Goal: Obtain resource: Obtain resource

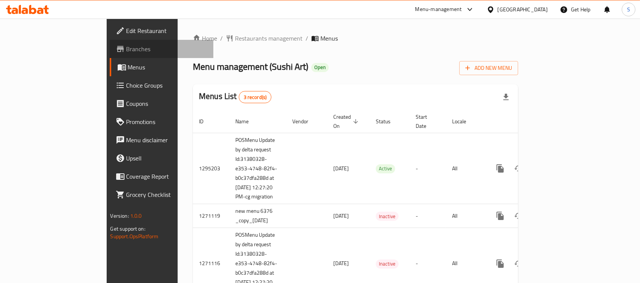
click at [126, 52] on span "Branches" at bounding box center [166, 48] width 81 height 9
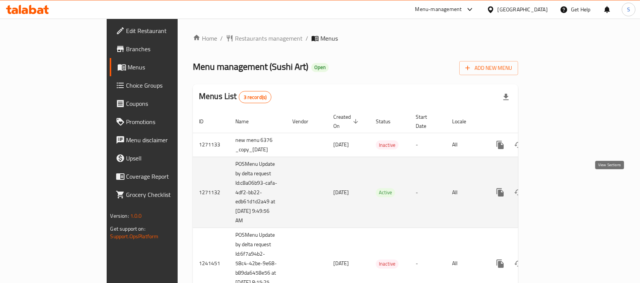
click at [559, 188] on icon "enhanced table" at bounding box center [554, 192] width 9 height 9
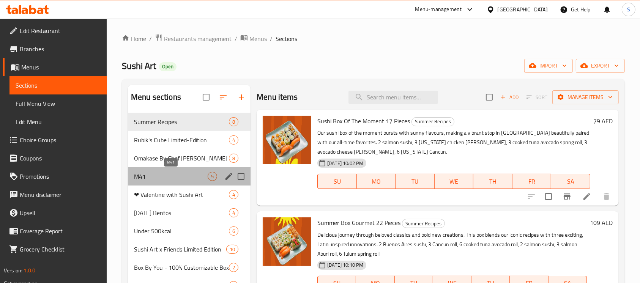
click at [166, 178] on span "M41" at bounding box center [171, 176] width 74 height 9
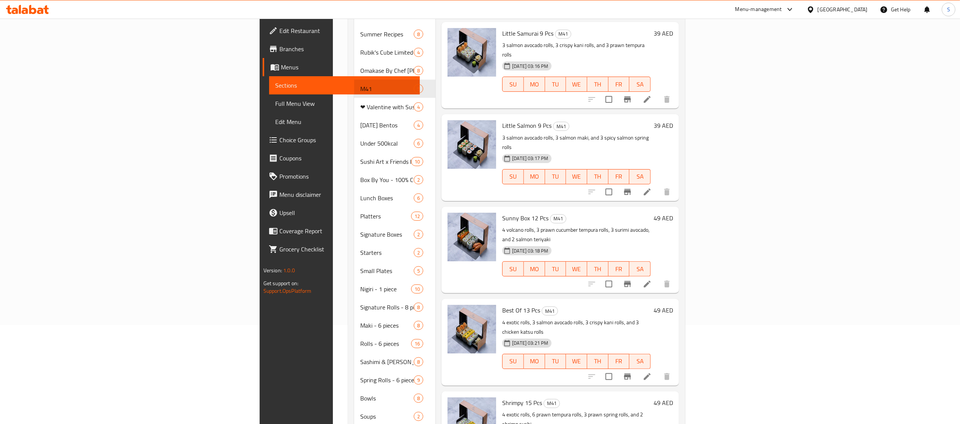
scroll to position [96, 0]
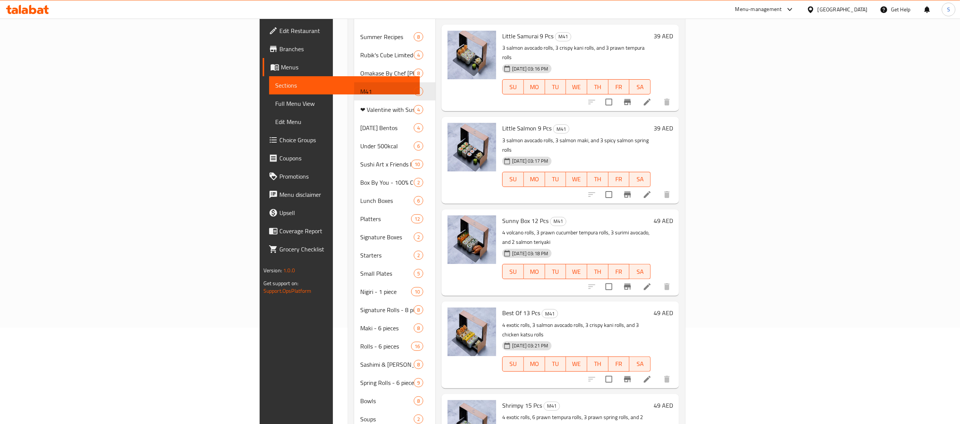
click at [639, 138] on div "Home / Restaurants management / Menus / Sections Sushi Art Open import export M…" at bounding box center [516, 233] width 367 height 622
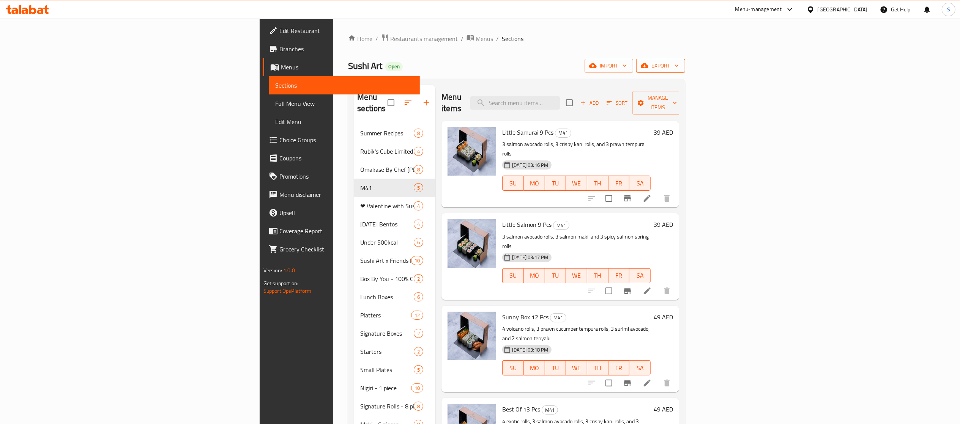
click at [639, 71] on button "export" at bounding box center [660, 66] width 49 height 14
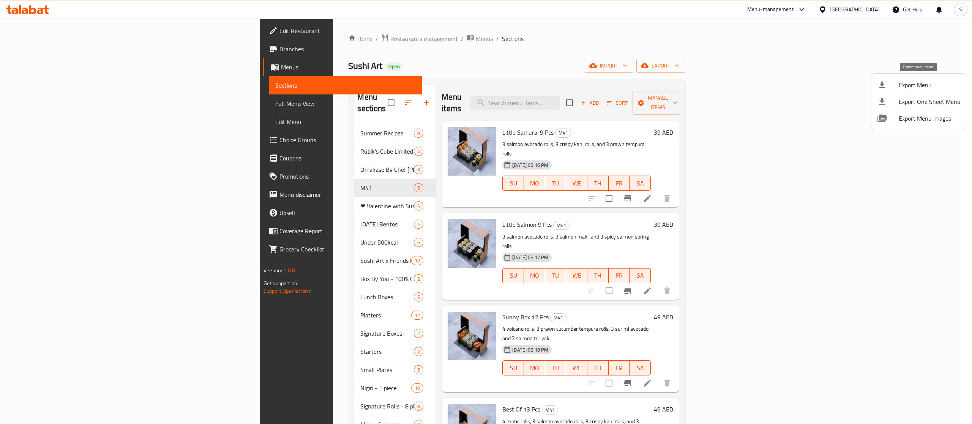
click at [639, 88] on span "Export Menu" at bounding box center [929, 84] width 62 height 9
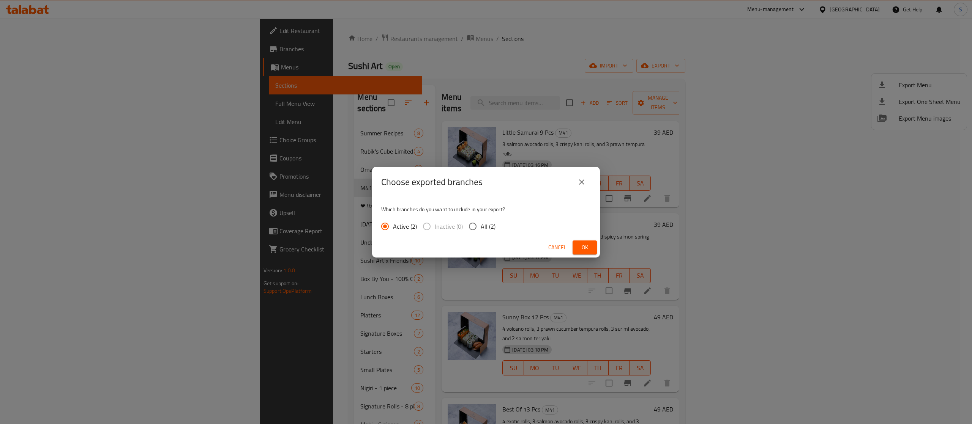
drag, startPoint x: 489, startPoint y: 224, endPoint x: 497, endPoint y: 225, distance: 8.4
click at [490, 225] on span "All (2)" at bounding box center [487, 226] width 15 height 9
click at [480, 225] on input "All (2)" at bounding box center [473, 227] width 16 height 16
radio input "true"
click at [587, 243] on span "Ok" at bounding box center [584, 247] width 12 height 9
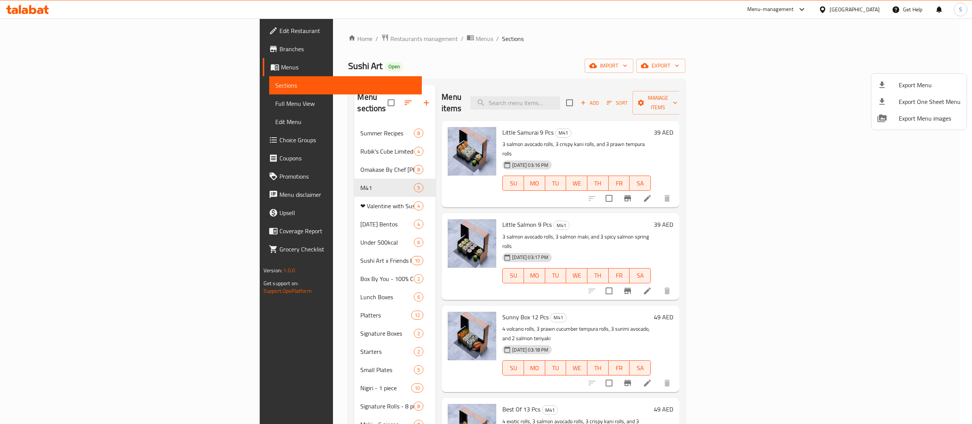
click at [262, 37] on div at bounding box center [486, 212] width 972 height 424
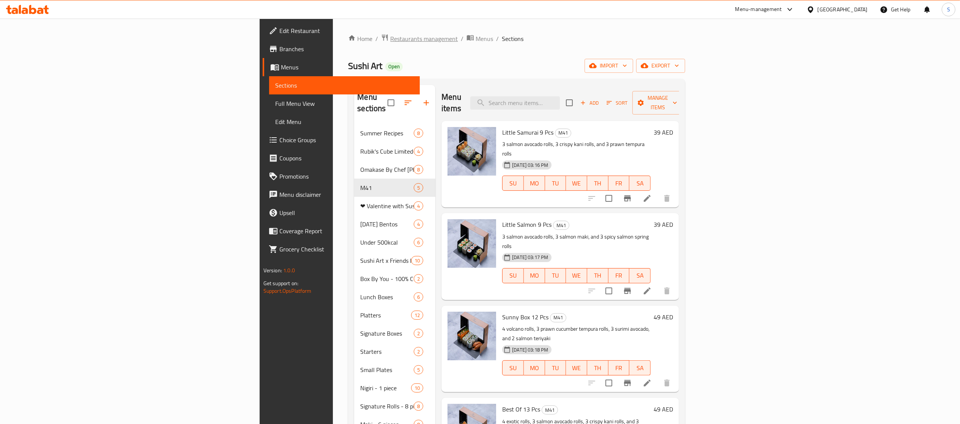
click at [390, 38] on span "Restaurants management" at bounding box center [424, 38] width 68 height 9
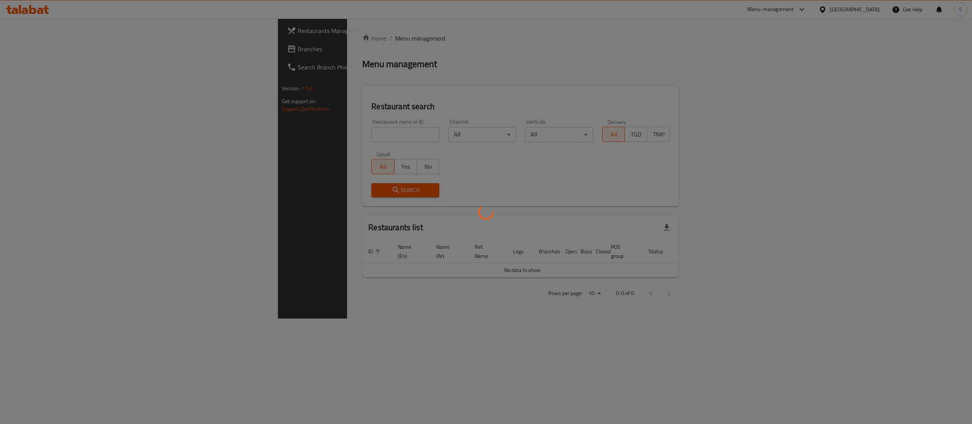
click at [342, 130] on div at bounding box center [486, 212] width 972 height 424
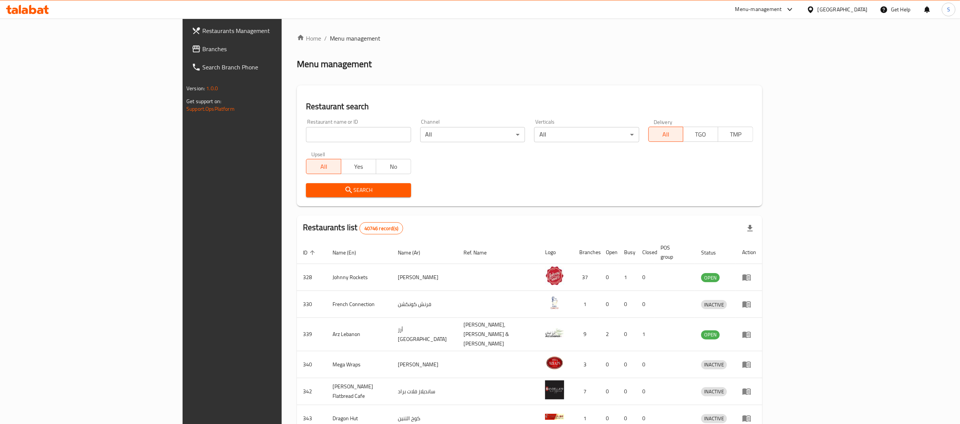
click at [342, 137] on input "search" at bounding box center [358, 134] width 105 height 15
paste input "16164"
type input "16164"
click at [312, 189] on span "Search" at bounding box center [358, 190] width 93 height 9
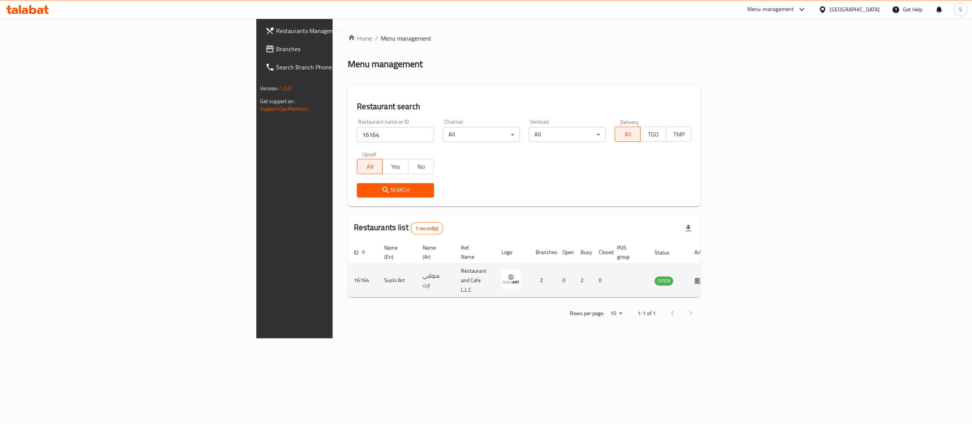
click at [639, 264] on td "enhanced table" at bounding box center [701, 280] width 26 height 33
click at [639, 278] on icon "enhanced table" at bounding box center [698, 281] width 8 height 6
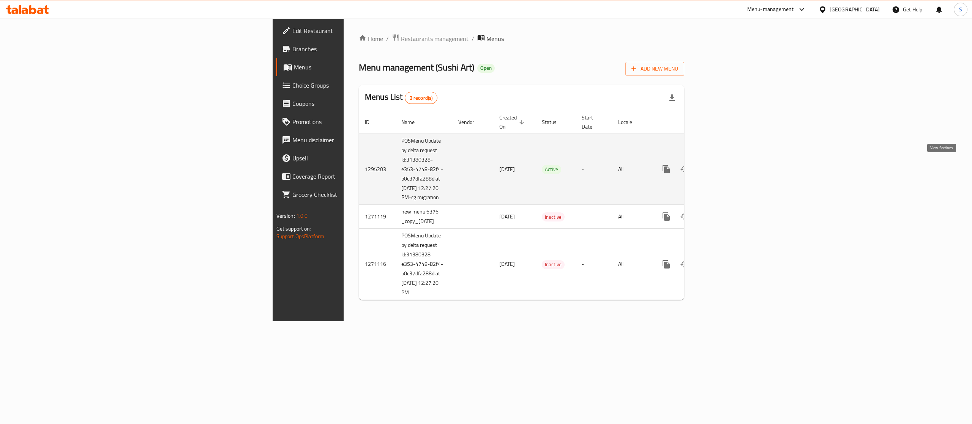
click at [639, 165] on icon "enhanced table" at bounding box center [720, 169] width 9 height 9
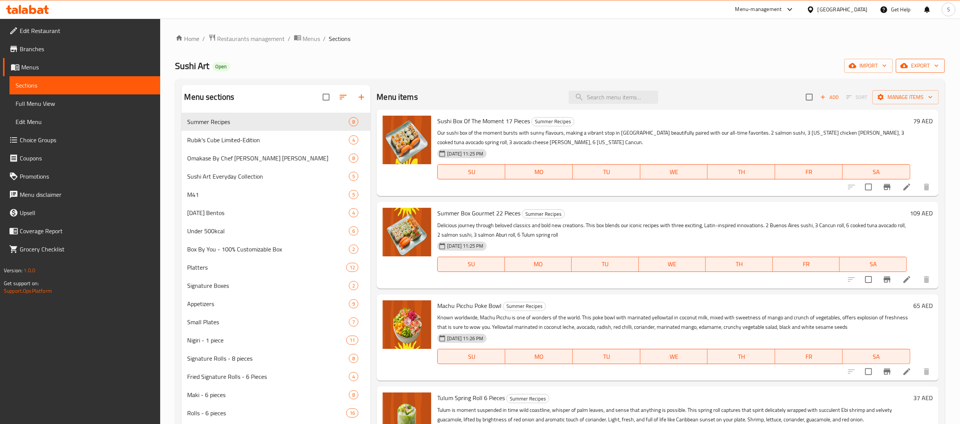
click at [639, 68] on icon "button" at bounding box center [936, 66] width 8 height 8
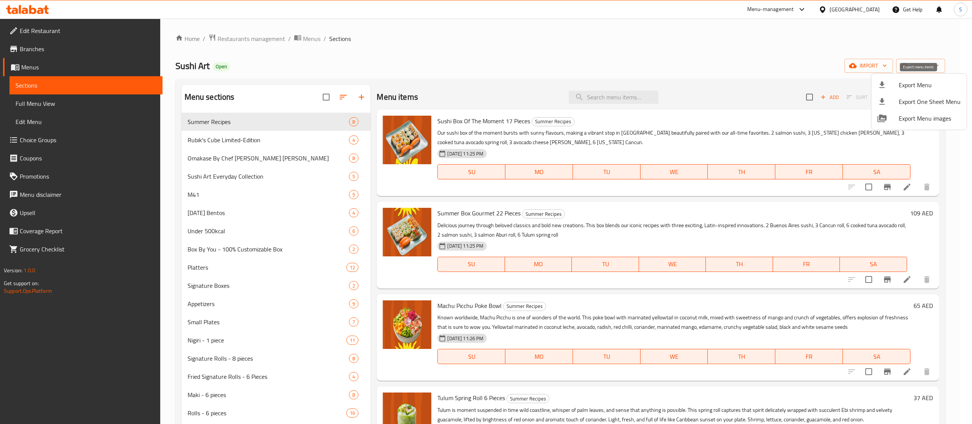
click at [639, 89] on span "Export Menu" at bounding box center [929, 84] width 62 height 9
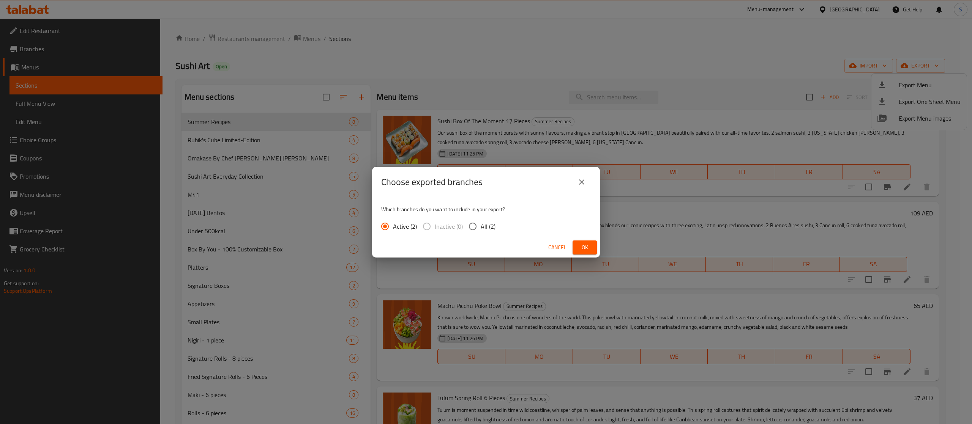
click at [489, 226] on span "All (2)" at bounding box center [487, 226] width 15 height 9
click at [480, 226] on input "All (2)" at bounding box center [473, 227] width 16 height 16
radio input "true"
click at [586, 246] on span "Ok" at bounding box center [584, 247] width 12 height 9
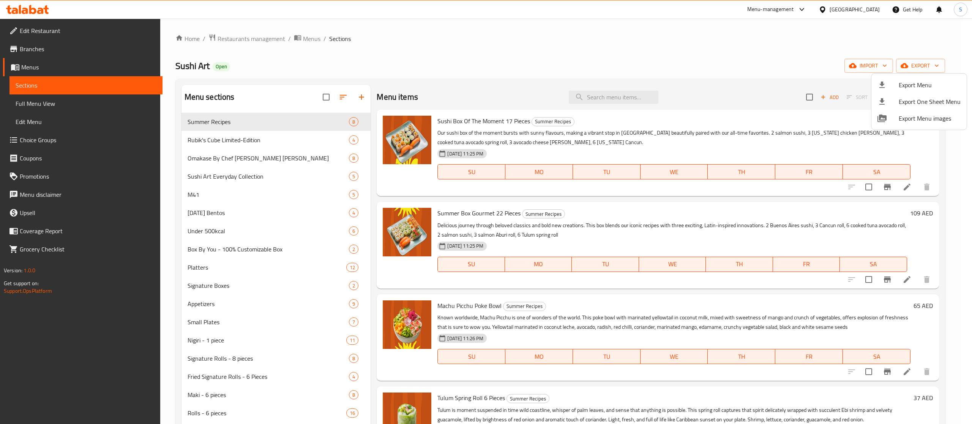
click at [210, 192] on div at bounding box center [486, 212] width 972 height 424
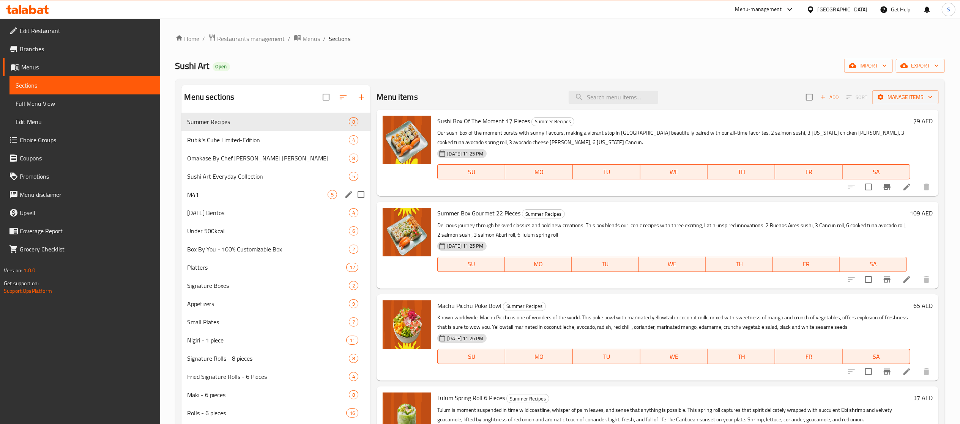
click at [242, 200] on div "M41 5" at bounding box center [275, 195] width 189 height 18
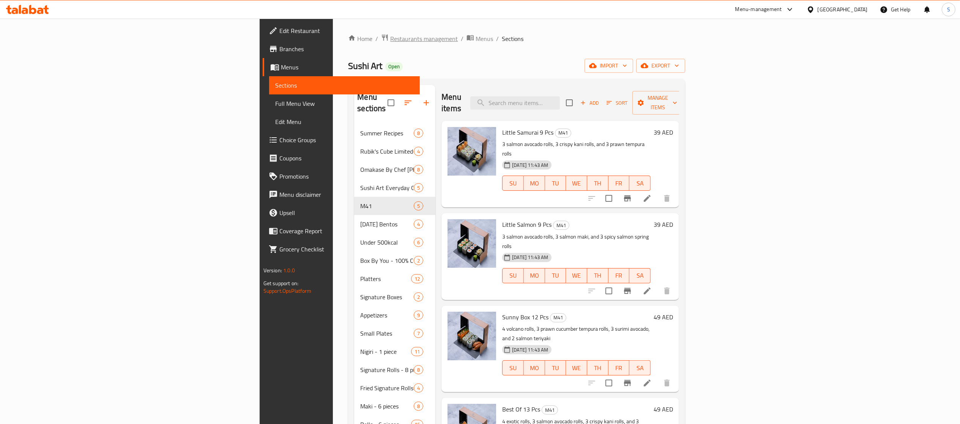
click at [390, 40] on span "Restaurants management" at bounding box center [424, 38] width 68 height 9
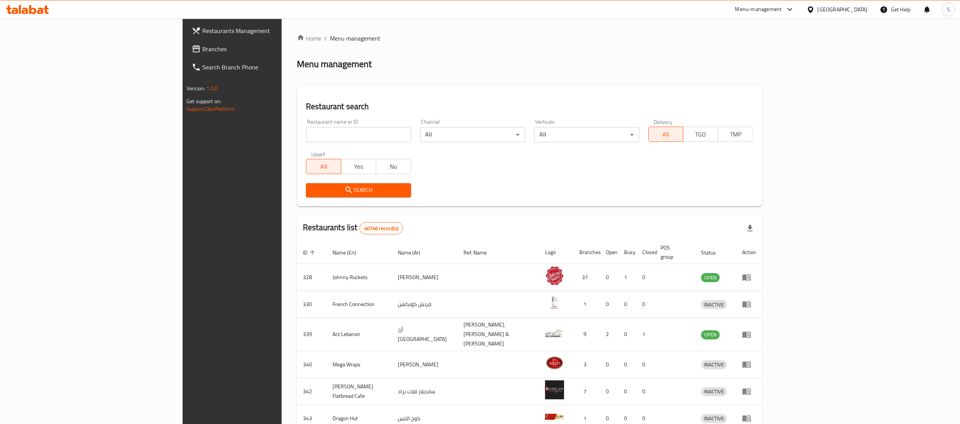
click at [306, 128] on input "search" at bounding box center [358, 134] width 105 height 15
type input "v"
click at [306, 134] on input "v" at bounding box center [358, 134] width 105 height 15
paste input "10801"
type input "10801"
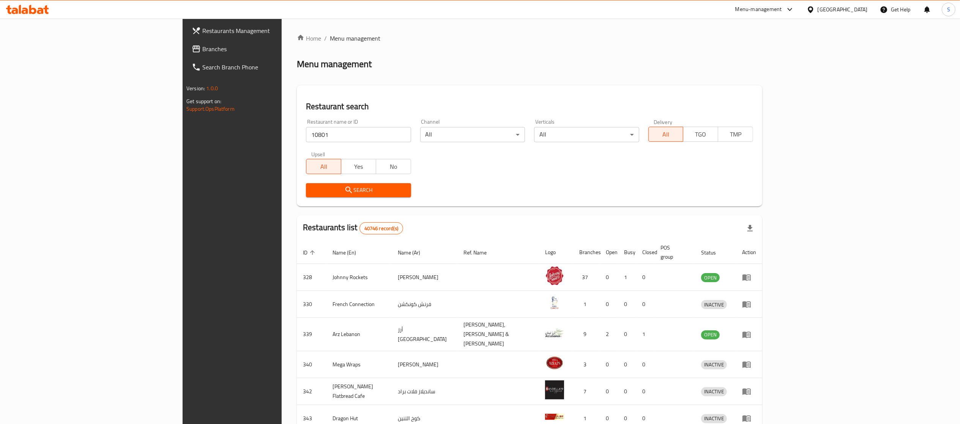
scroll to position [76, 0]
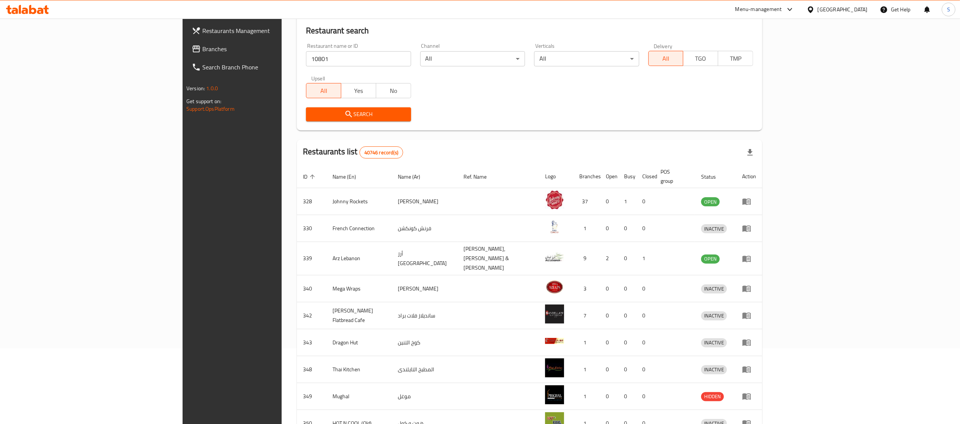
click at [349, 117] on span "Search" at bounding box center [358, 114] width 93 height 9
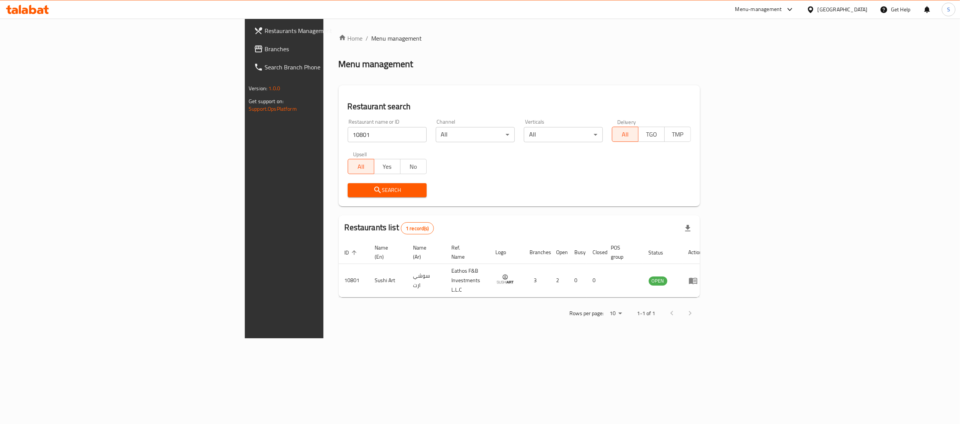
scroll to position [0, 0]
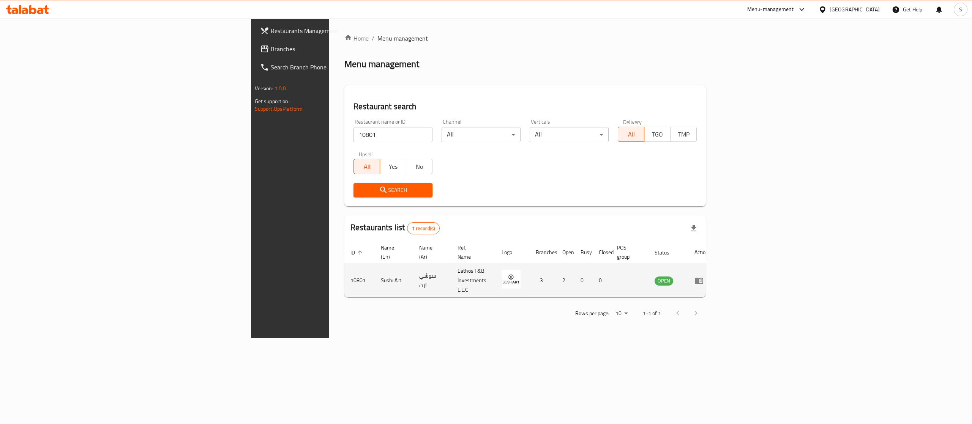
drag, startPoint x: 913, startPoint y: 266, endPoint x: 915, endPoint y: 270, distance: 4.9
click at [639, 267] on td "enhanced table" at bounding box center [701, 280] width 26 height 33
click at [639, 278] on icon "enhanced table" at bounding box center [698, 281] width 8 height 6
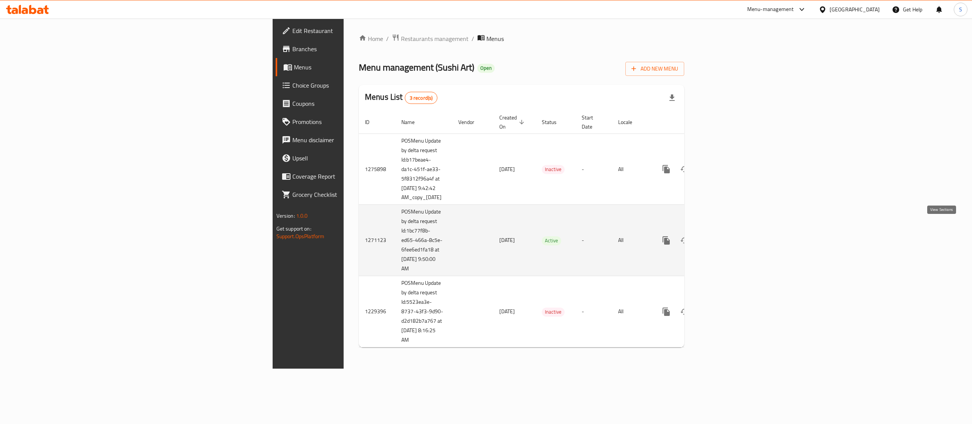
click at [639, 236] on icon "enhanced table" at bounding box center [720, 240] width 9 height 9
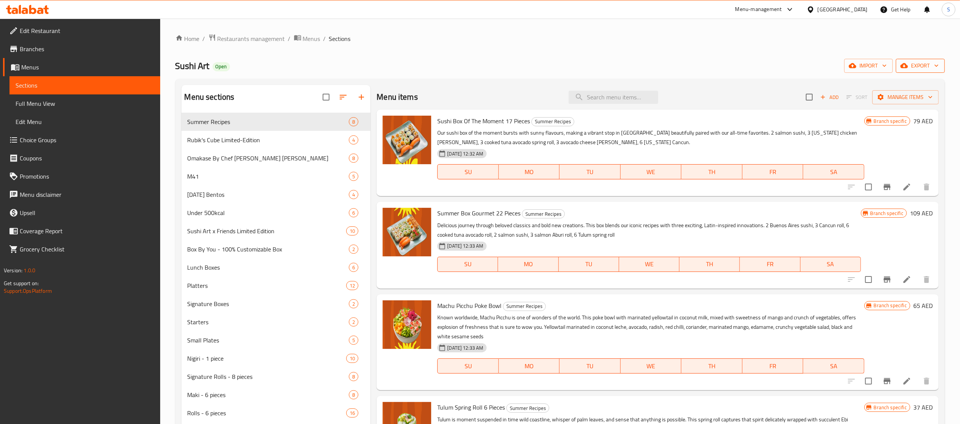
click at [639, 70] on button "export" at bounding box center [920, 66] width 49 height 14
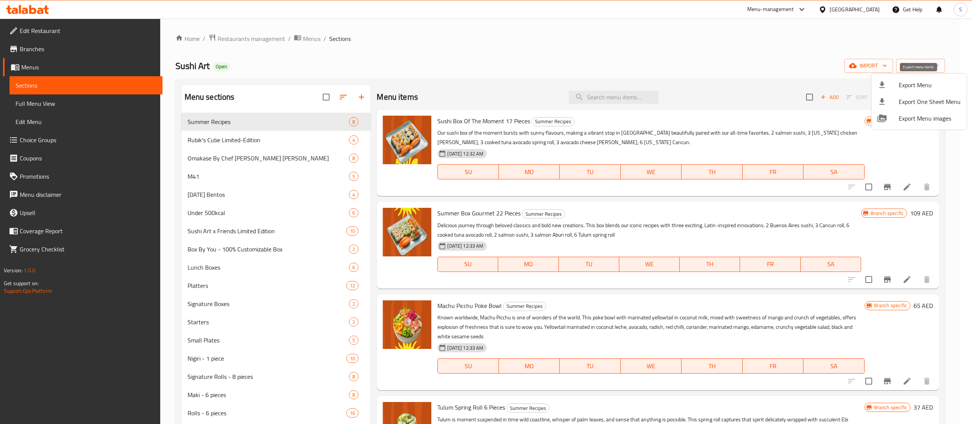
click at [639, 90] on span "Export Menu" at bounding box center [929, 84] width 62 height 9
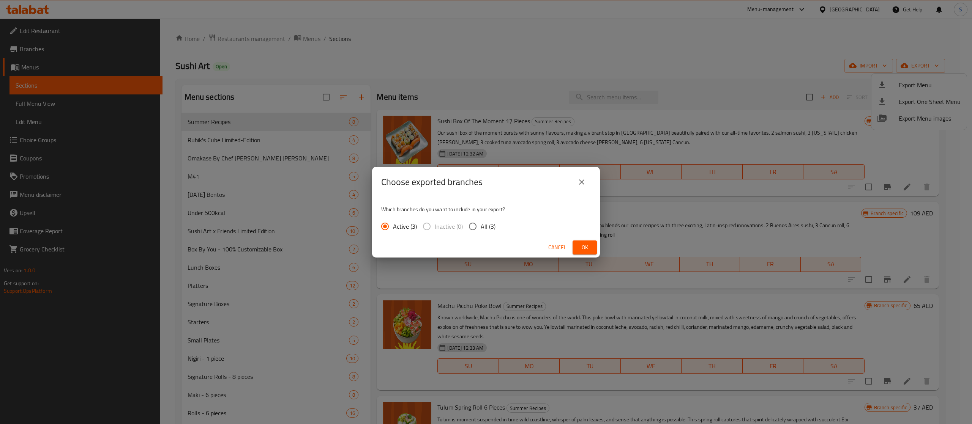
click at [491, 226] on span "All (3)" at bounding box center [487, 226] width 15 height 9
click at [480, 226] on input "All (3)" at bounding box center [473, 227] width 16 height 16
radio input "true"
click at [588, 252] on span "Ok" at bounding box center [584, 247] width 12 height 9
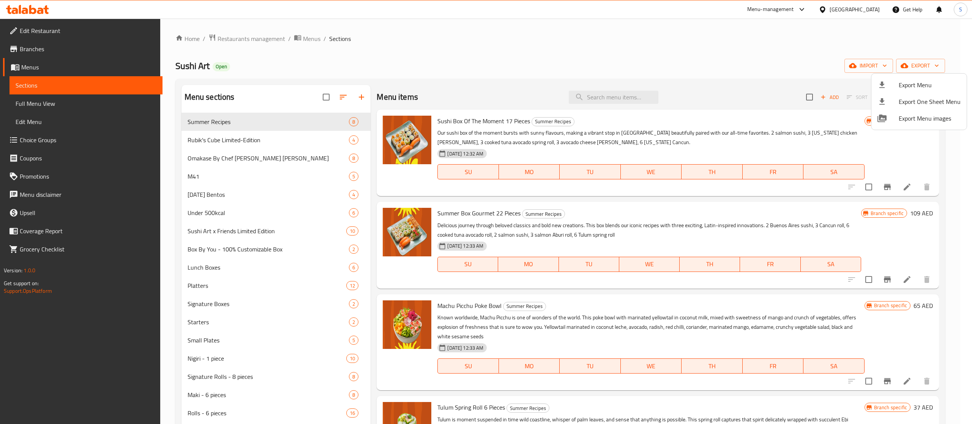
click at [230, 178] on div at bounding box center [486, 212] width 972 height 424
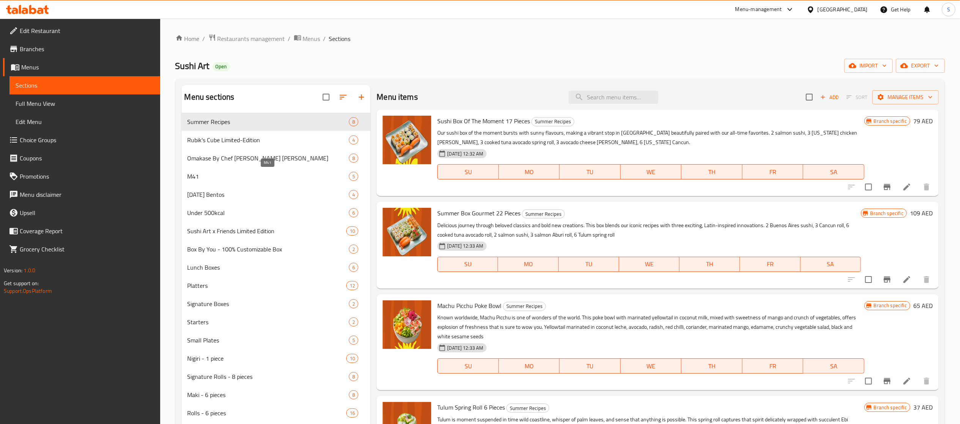
click at [231, 178] on span "M41" at bounding box center [268, 176] width 162 height 9
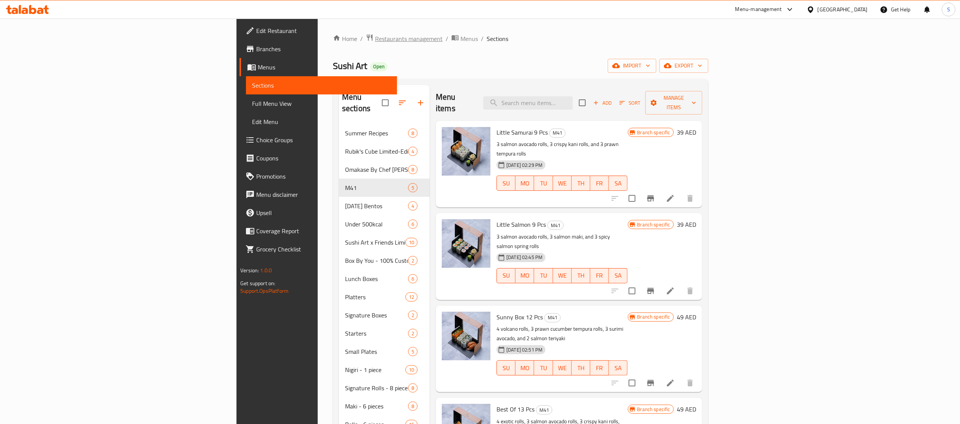
click at [375, 41] on span "Restaurants management" at bounding box center [409, 38] width 68 height 9
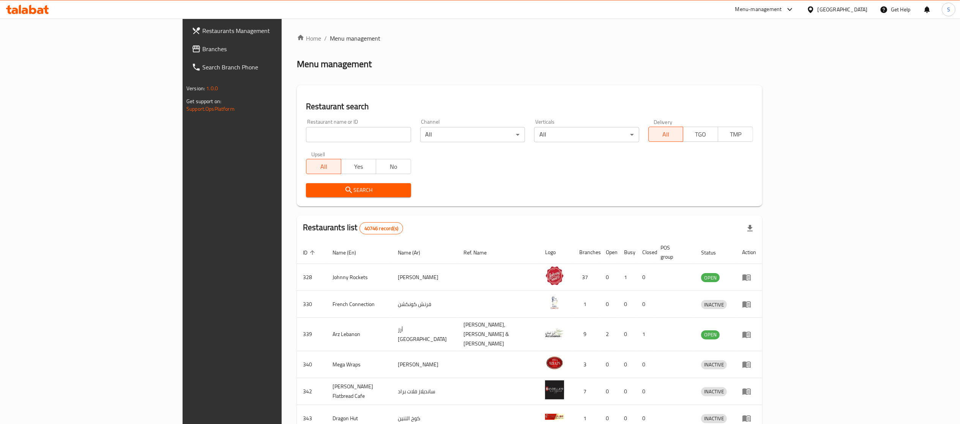
click at [309, 131] on input "search" at bounding box center [358, 134] width 105 height 15
paste input "6377"
type input "6377"
click at [319, 184] on button "Search" at bounding box center [358, 190] width 105 height 14
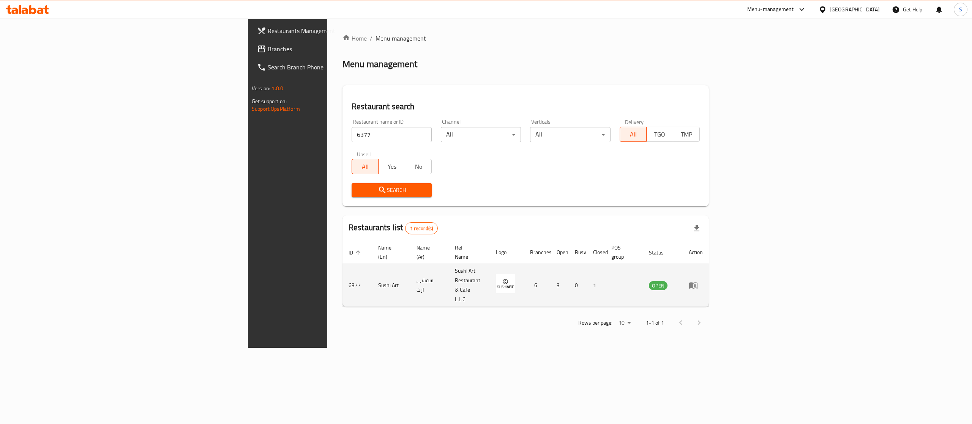
click at [639, 270] on td "enhanced table" at bounding box center [695, 285] width 26 height 43
click at [639, 283] on icon "enhanced table" at bounding box center [693, 286] width 8 height 6
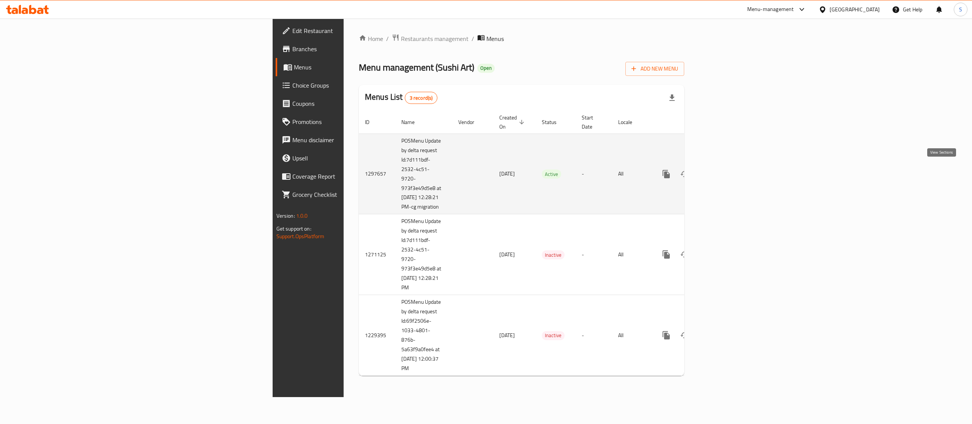
click at [639, 178] on link "enhanced table" at bounding box center [721, 174] width 18 height 18
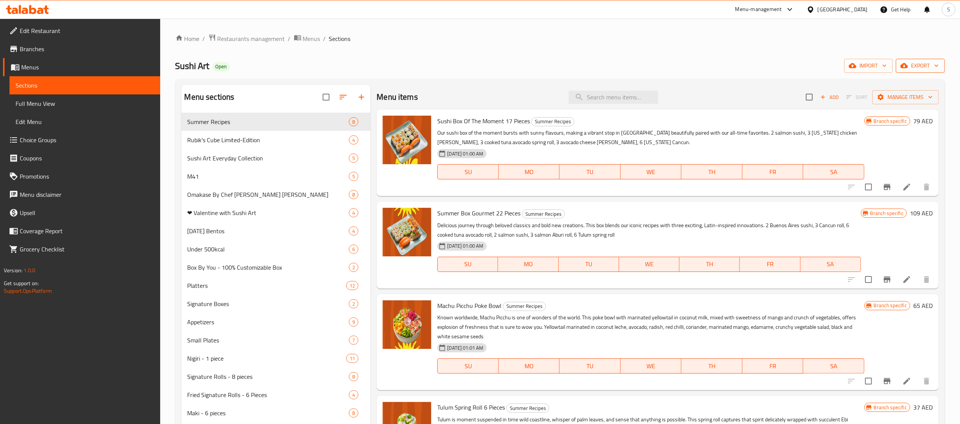
click at [639, 69] on span "export" at bounding box center [920, 65] width 37 height 9
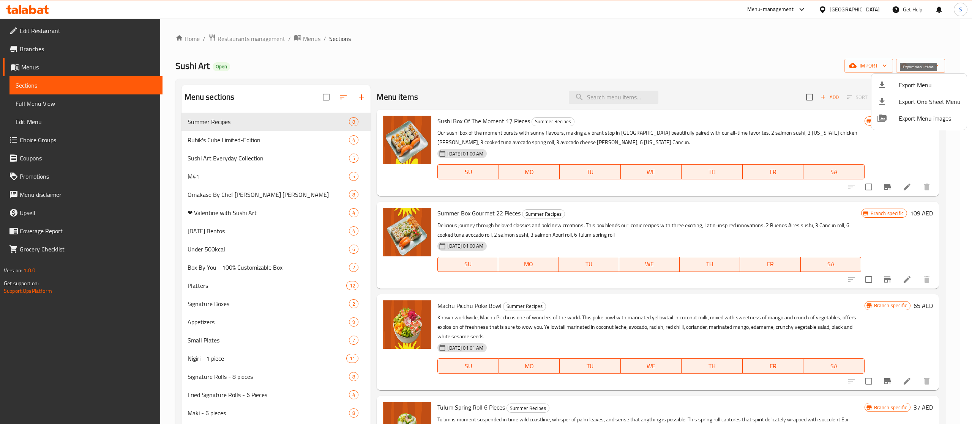
click at [639, 83] on span "Export Menu" at bounding box center [929, 84] width 62 height 9
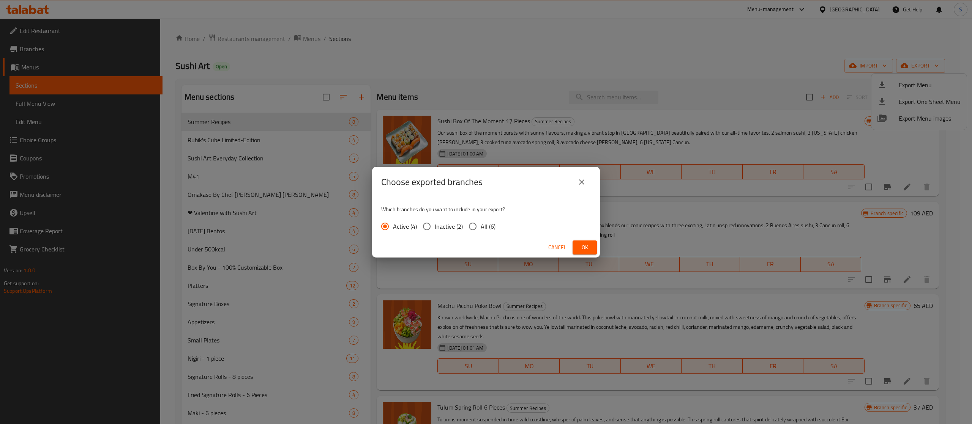
click at [486, 225] on span "All (6)" at bounding box center [487, 226] width 15 height 9
click at [480, 225] on input "All (6)" at bounding box center [473, 227] width 16 height 16
radio input "true"
click at [585, 249] on span "Ok" at bounding box center [584, 247] width 12 height 9
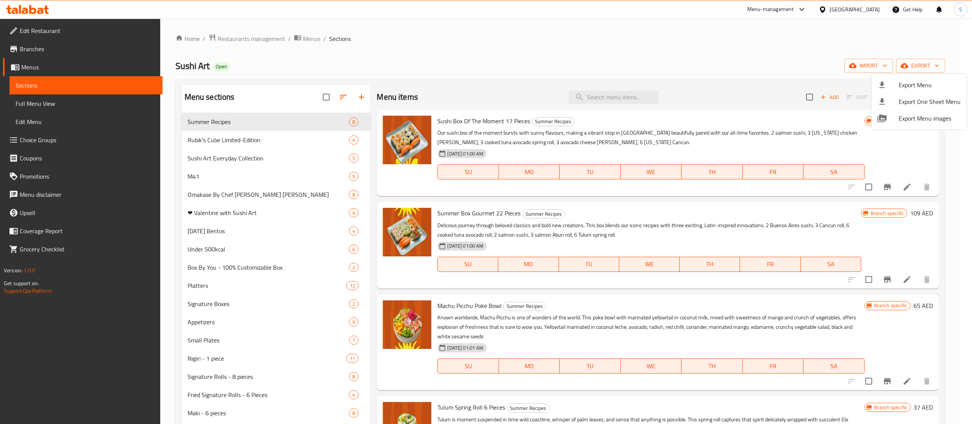
click at [203, 180] on div at bounding box center [486, 212] width 972 height 424
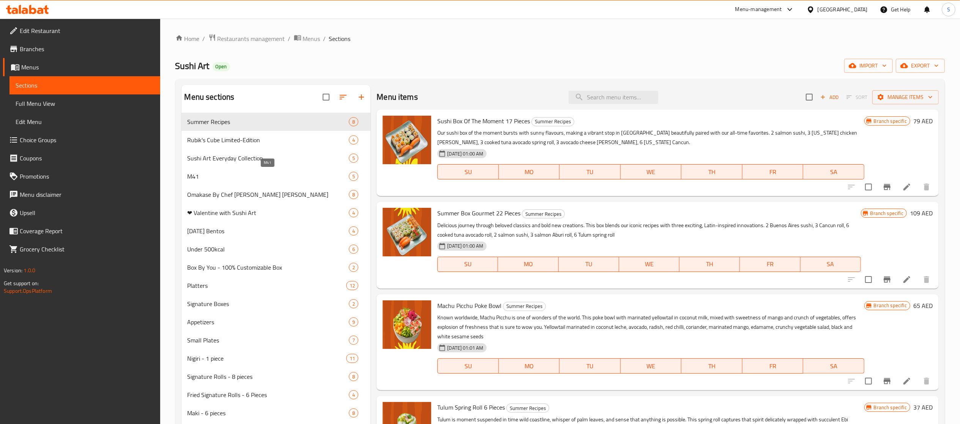
click at [195, 177] on span "M41" at bounding box center [268, 176] width 162 height 9
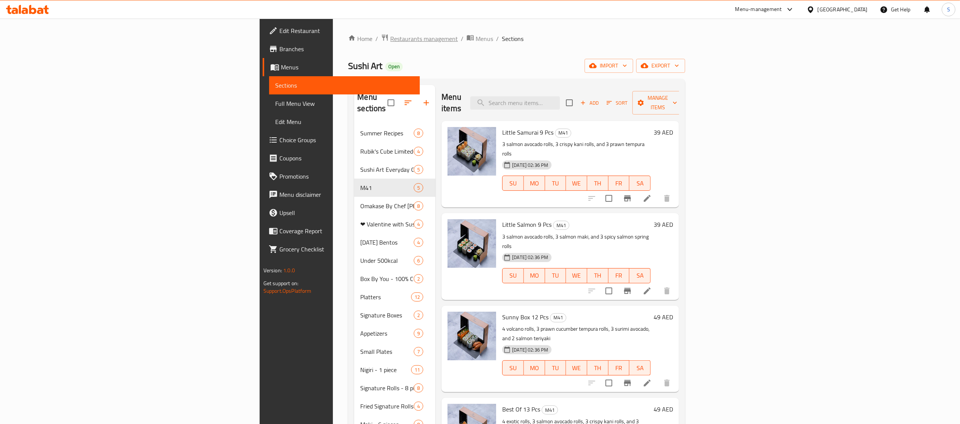
click at [390, 36] on span "Restaurants management" at bounding box center [424, 38] width 68 height 9
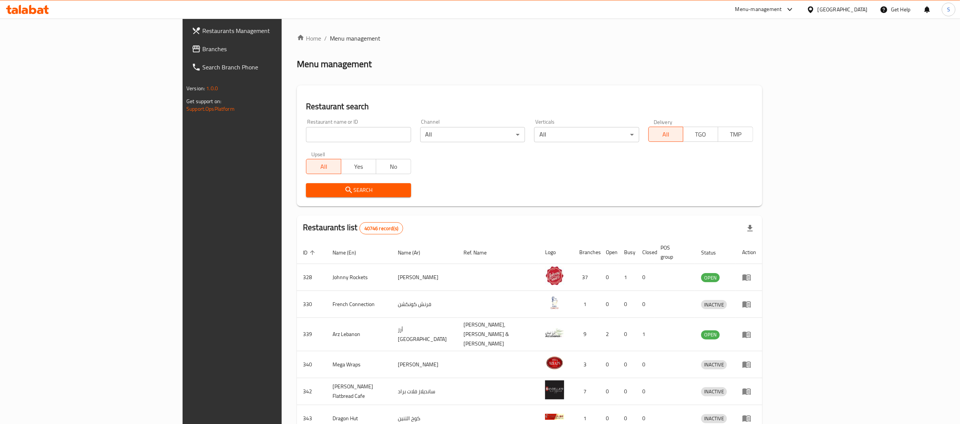
click at [306, 140] on input "search" at bounding box center [358, 134] width 105 height 15
paste input "6376"
type input "6376"
click at [312, 189] on span "Search" at bounding box center [358, 190] width 93 height 9
click at [306, 189] on div at bounding box center [480, 212] width 960 height 424
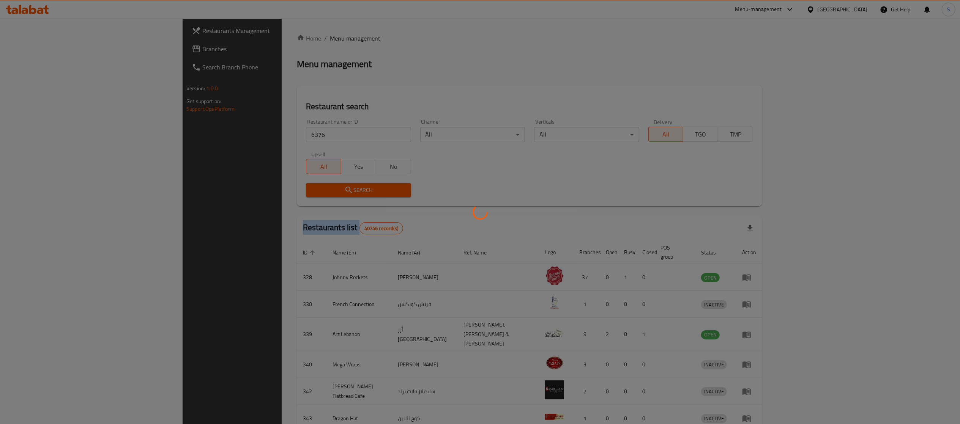
drag, startPoint x: 306, startPoint y: 189, endPoint x: 602, endPoint y: 290, distance: 312.6
click at [306, 188] on div at bounding box center [480, 212] width 960 height 424
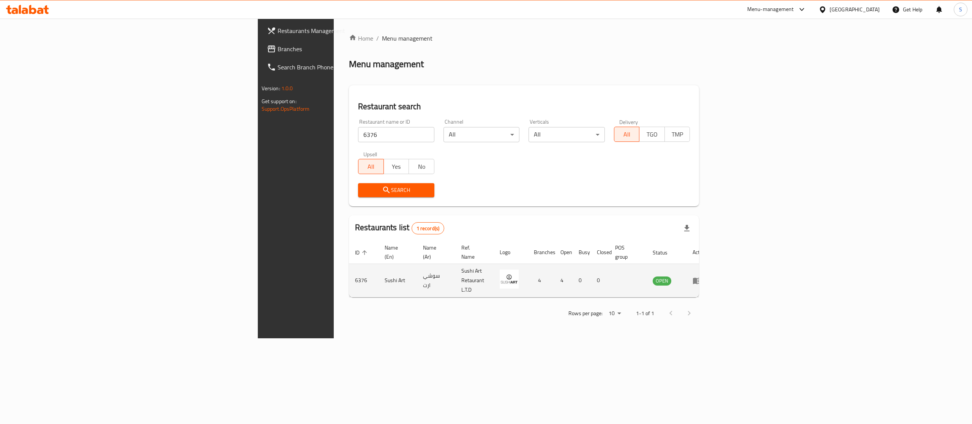
click at [639, 278] on td "enhanced table" at bounding box center [699, 280] width 26 height 33
click at [639, 278] on icon "enhanced table" at bounding box center [697, 281] width 8 height 6
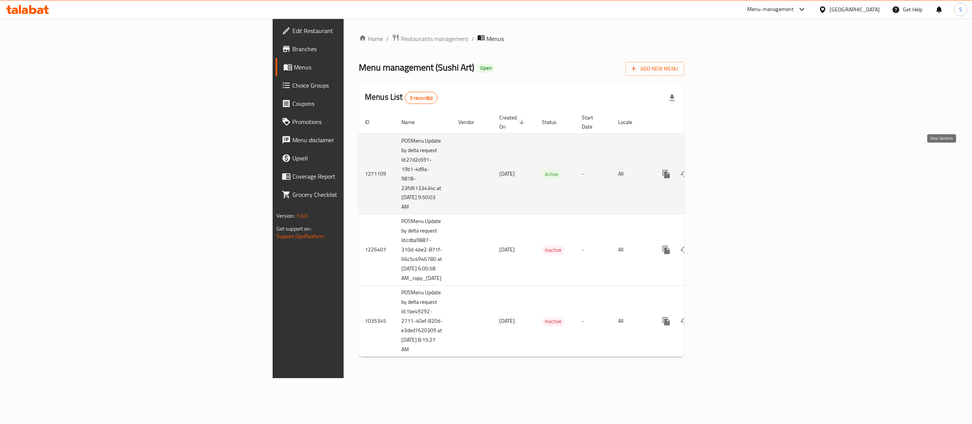
click at [639, 165] on link "enhanced table" at bounding box center [721, 174] width 18 height 18
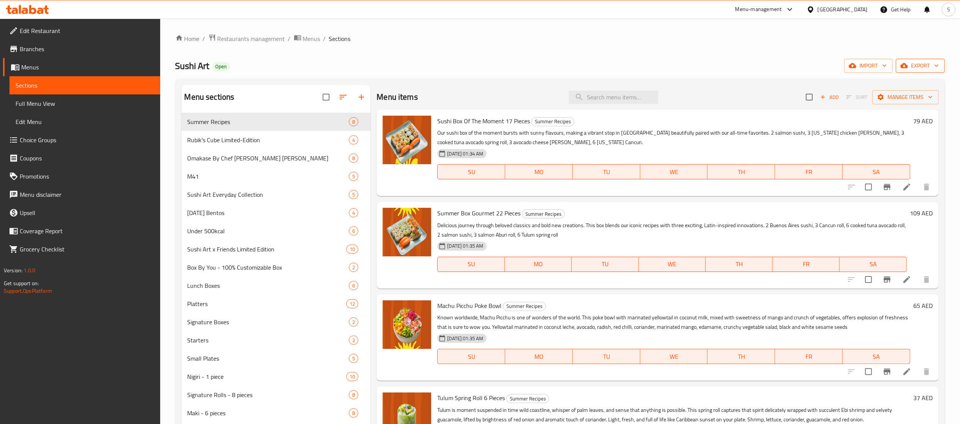
click at [639, 63] on icon "button" at bounding box center [936, 66] width 8 height 8
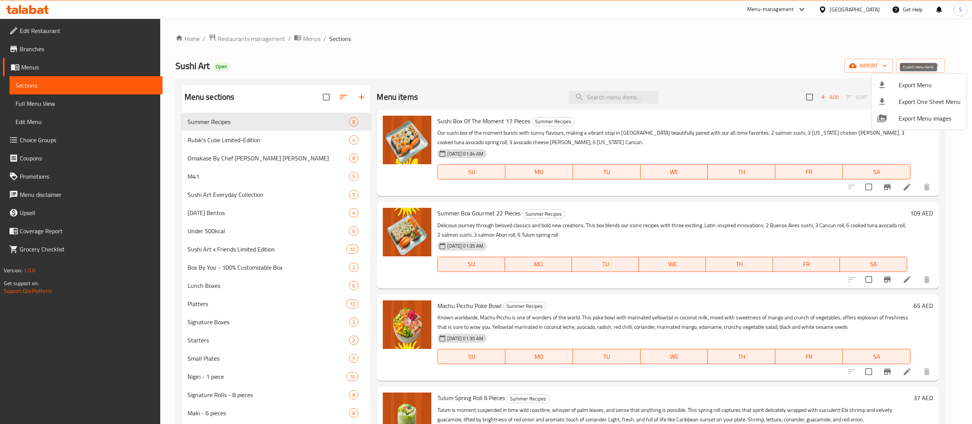
click at [639, 83] on span "Export Menu" at bounding box center [929, 84] width 62 height 9
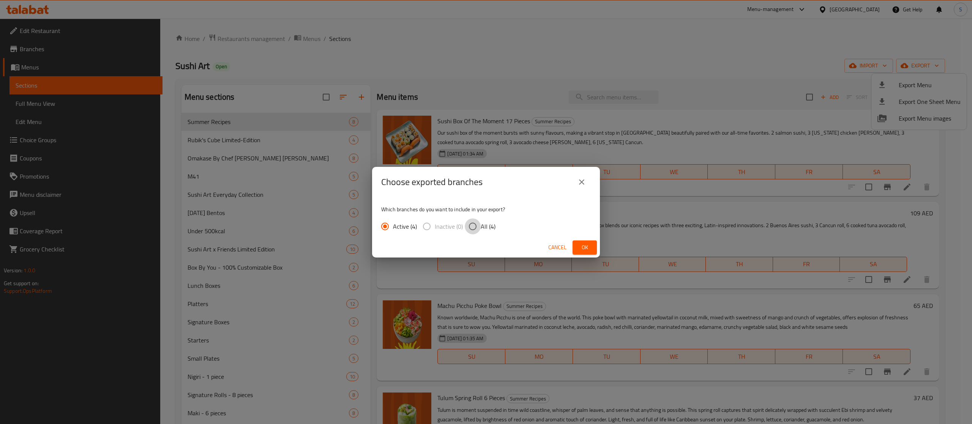
click at [479, 226] on input "All (4)" at bounding box center [473, 227] width 16 height 16
radio input "true"
click at [581, 252] on span "Ok" at bounding box center [584, 247] width 12 height 9
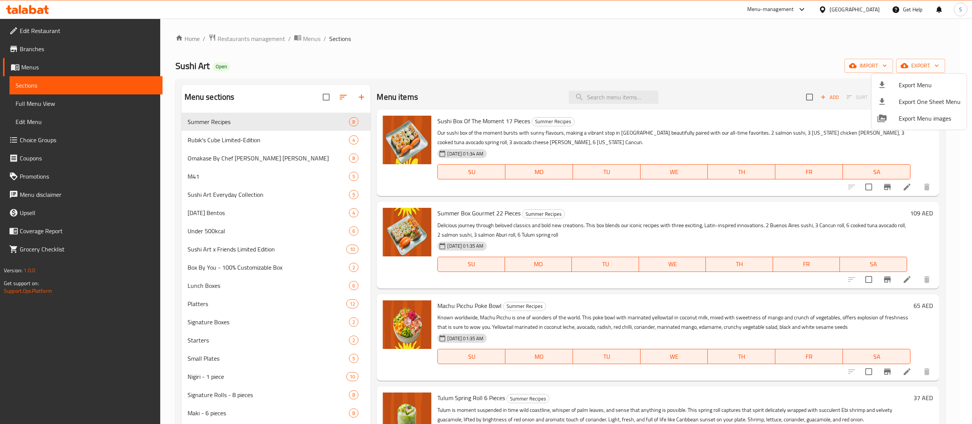
drag, startPoint x: 220, startPoint y: 180, endPoint x: 206, endPoint y: 180, distance: 14.8
click at [220, 180] on div at bounding box center [486, 212] width 972 height 424
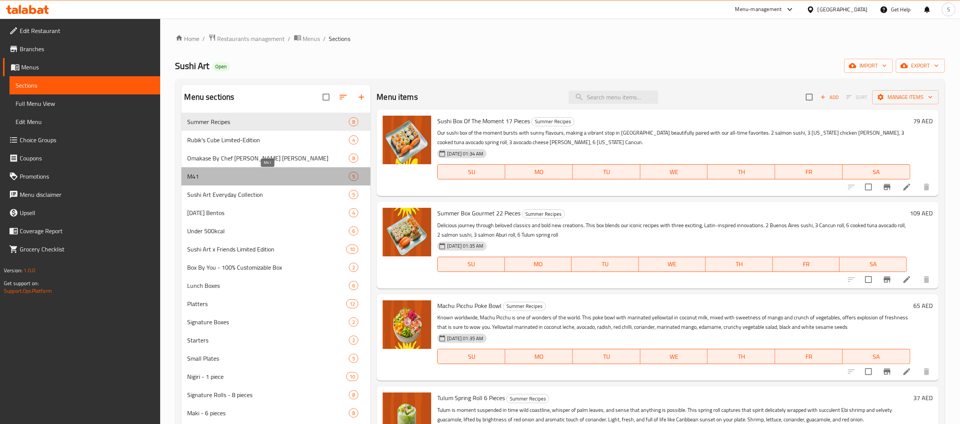
click at [191, 180] on span "M41" at bounding box center [268, 176] width 162 height 9
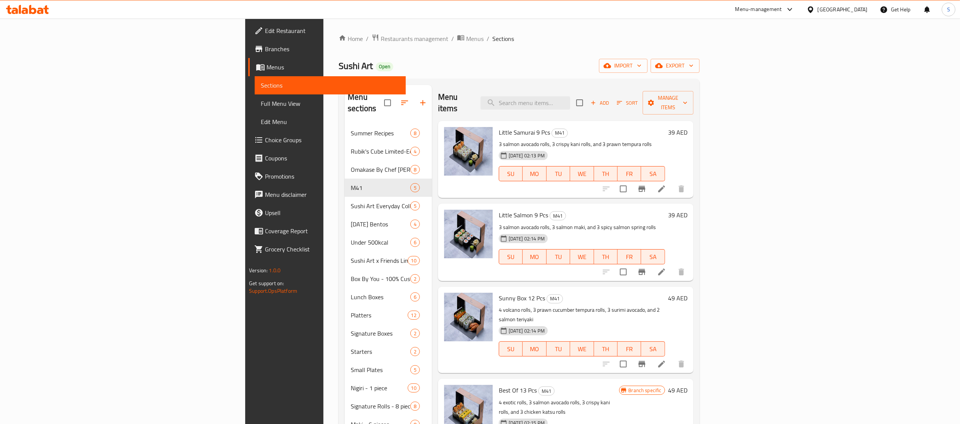
click at [639, 186] on icon "Branch-specific-item" at bounding box center [641, 189] width 7 height 6
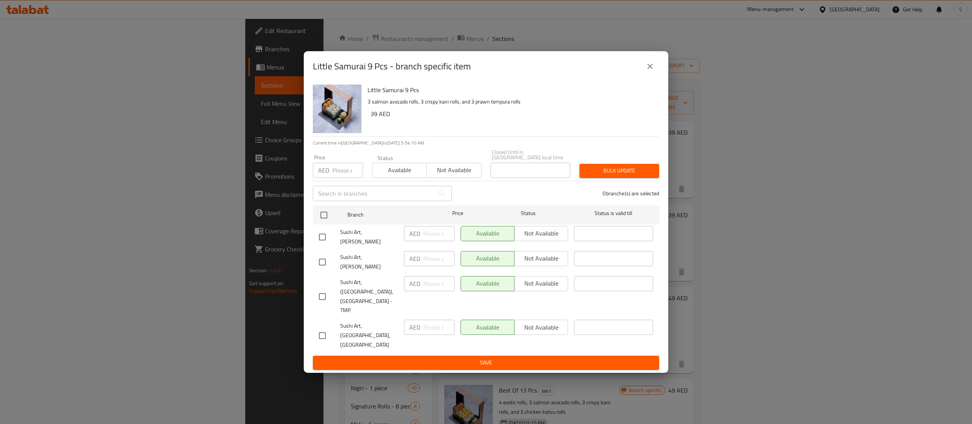
click at [639, 76] on button "close" at bounding box center [650, 66] width 18 height 18
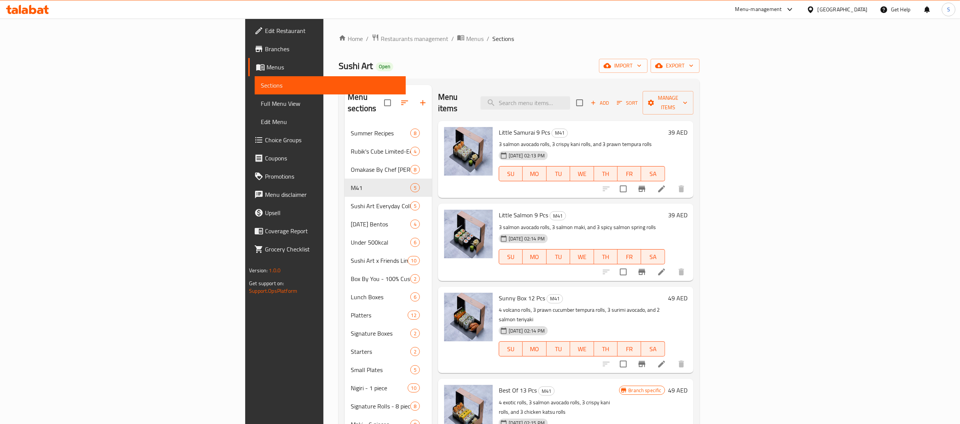
click at [639, 263] on button "Branch-specific-item" at bounding box center [642, 272] width 18 height 18
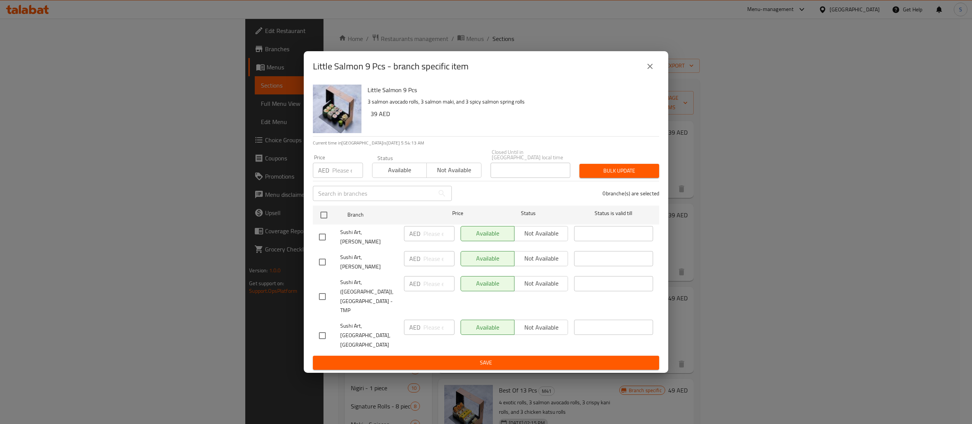
click at [639, 71] on icon "close" at bounding box center [649, 66] width 9 height 9
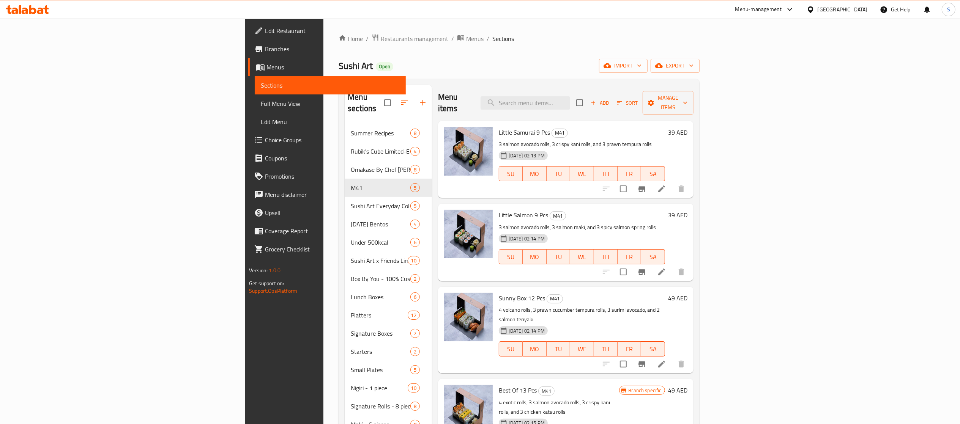
click at [639, 283] on button "Branch-specific-item" at bounding box center [642, 364] width 18 height 18
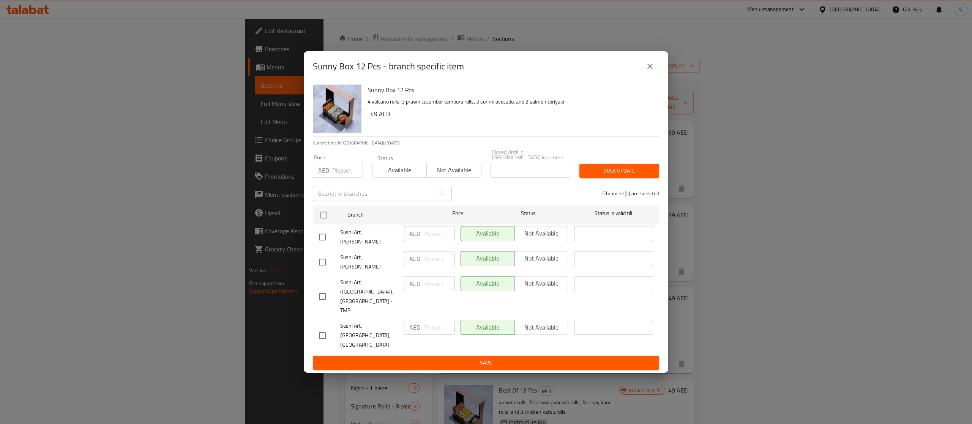
click at [639, 71] on icon "close" at bounding box center [649, 66] width 9 height 9
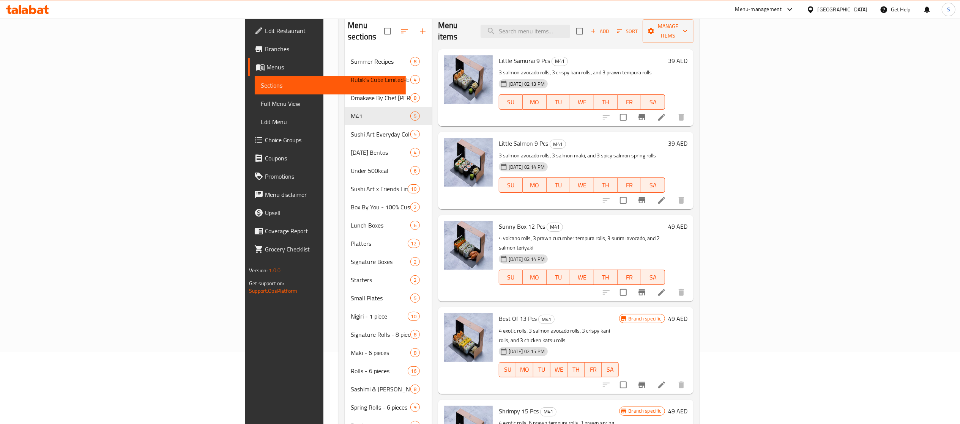
scroll to position [152, 0]
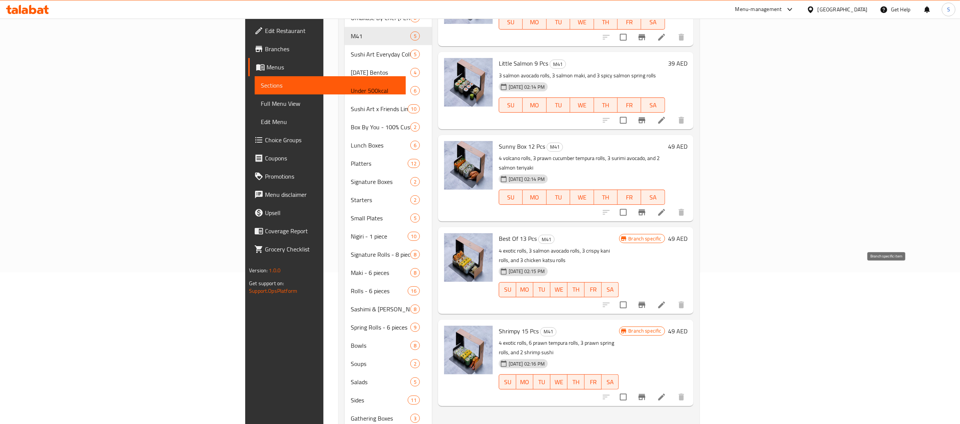
click at [639, 283] on icon "Branch-specific-item" at bounding box center [641, 305] width 9 height 9
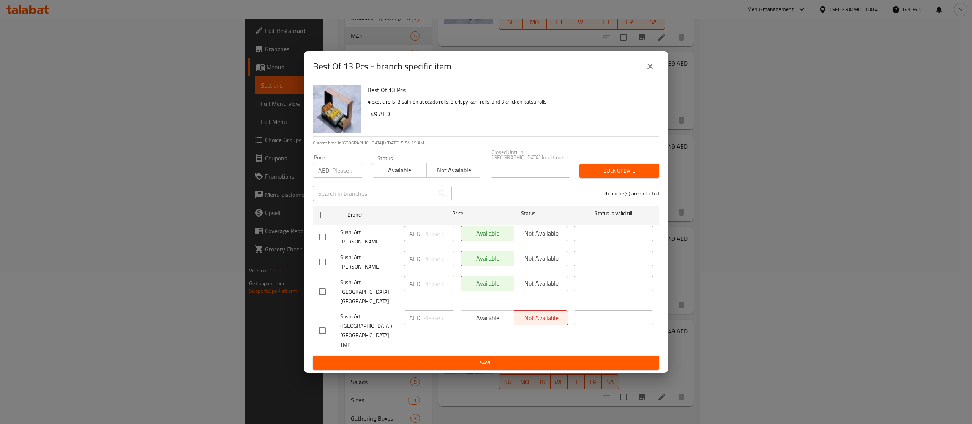
click at [639, 71] on icon "close" at bounding box center [649, 66] width 9 height 9
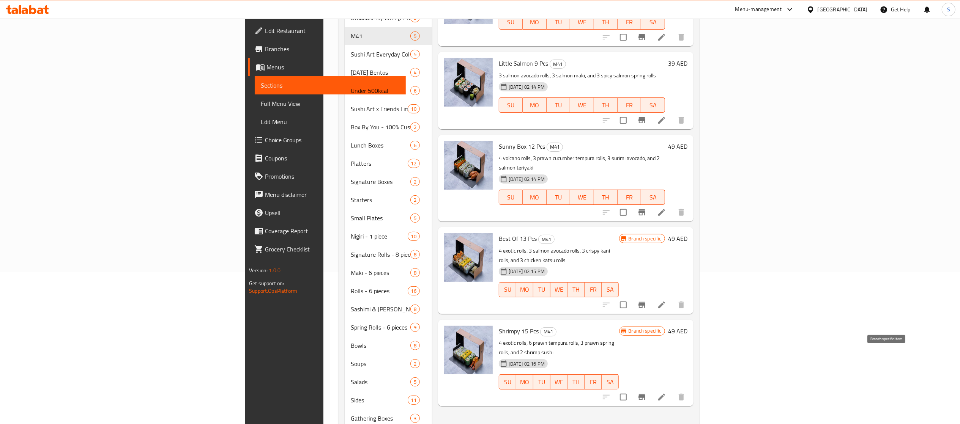
click at [639, 283] on icon "Branch-specific-item" at bounding box center [641, 397] width 7 height 6
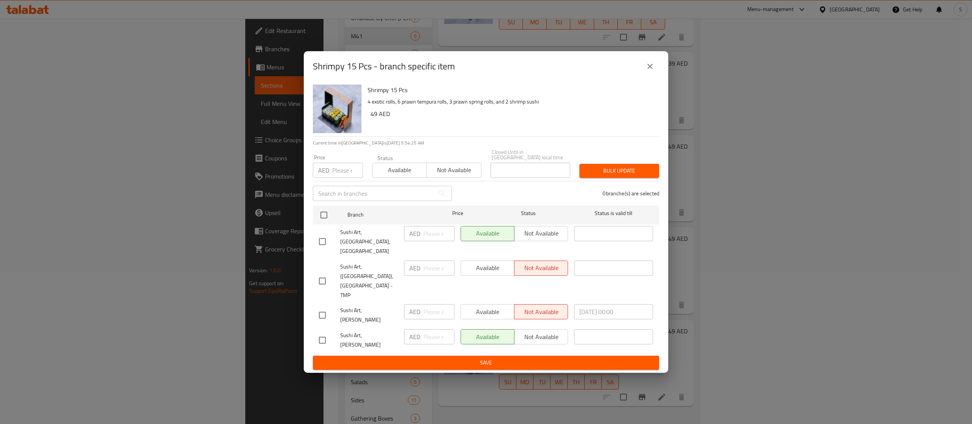
click at [639, 69] on icon "close" at bounding box center [649, 66] width 5 height 5
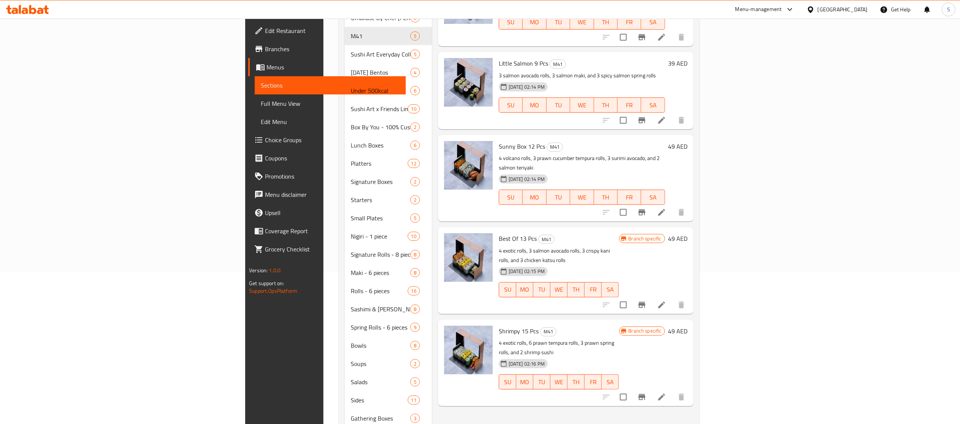
scroll to position [0, 0]
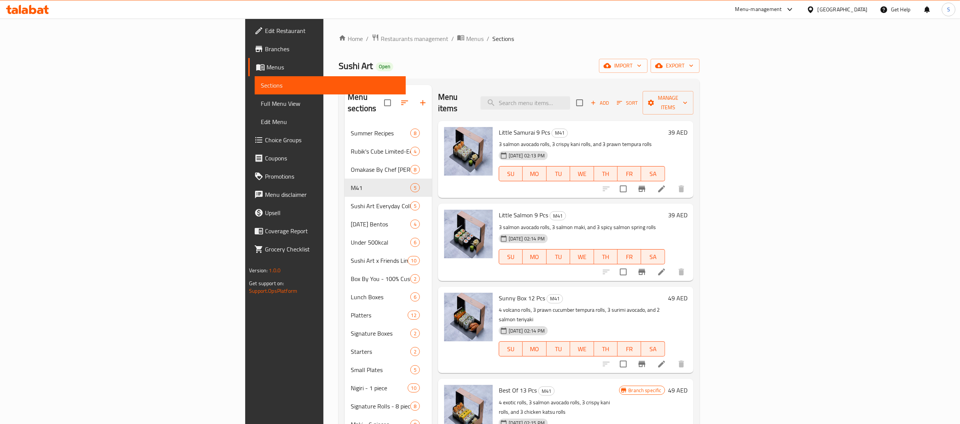
click at [339, 45] on div "Home / Restaurants management / Menus / Sections Sushi Art Open import export M…" at bounding box center [519, 329] width 361 height 591
click at [381, 38] on span "Restaurants management" at bounding box center [415, 38] width 68 height 9
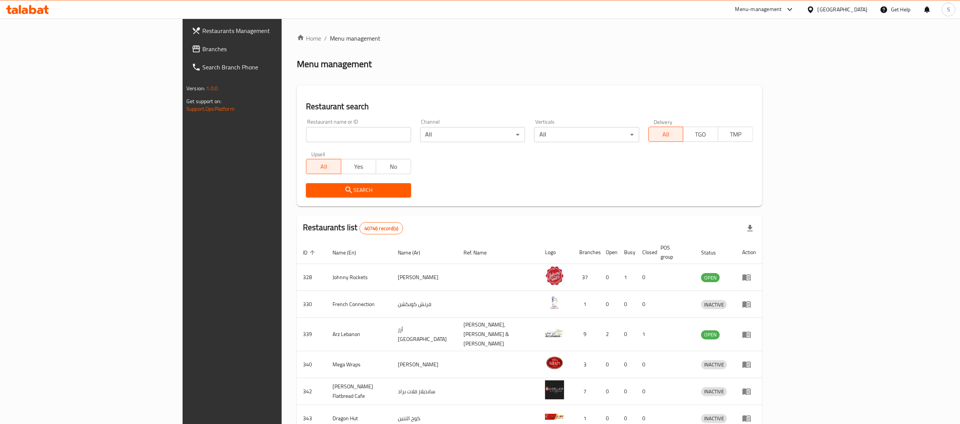
click at [339, 137] on input "search" at bounding box center [358, 134] width 105 height 15
paste input "6377"
type input "6377"
click at [312, 187] on span "Search" at bounding box center [358, 190] width 93 height 9
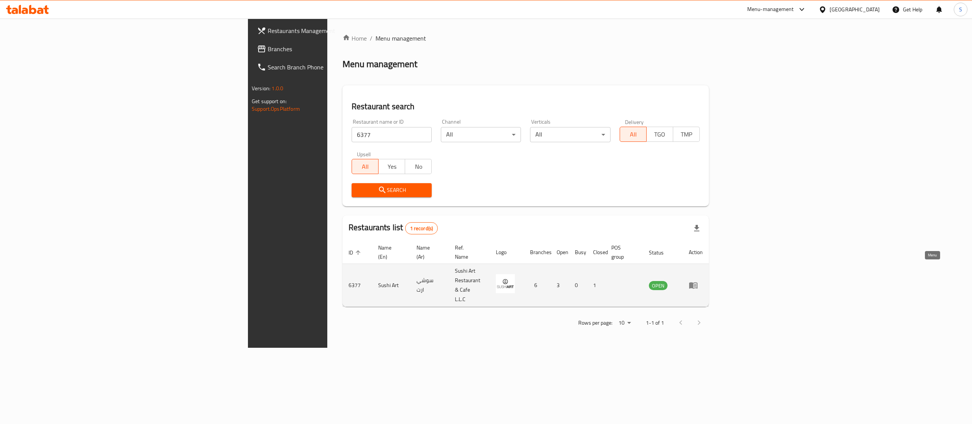
click at [639, 281] on icon "enhanced table" at bounding box center [692, 285] width 9 height 9
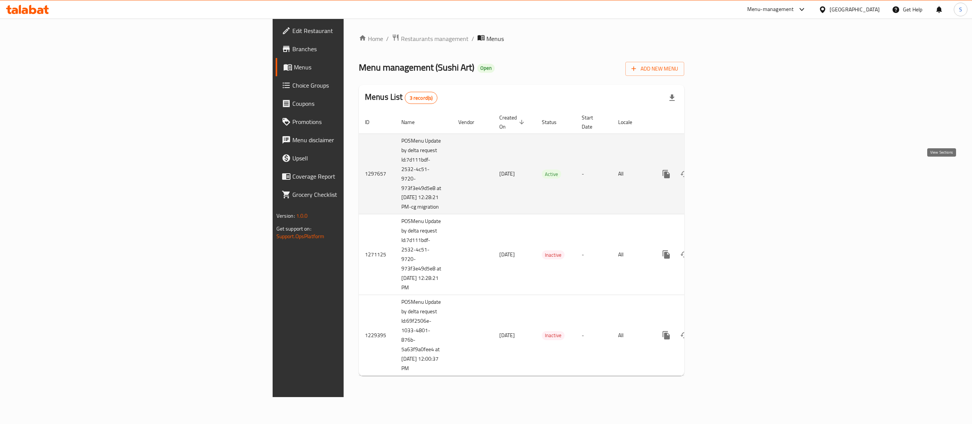
click at [639, 170] on icon "enhanced table" at bounding box center [720, 174] width 9 height 9
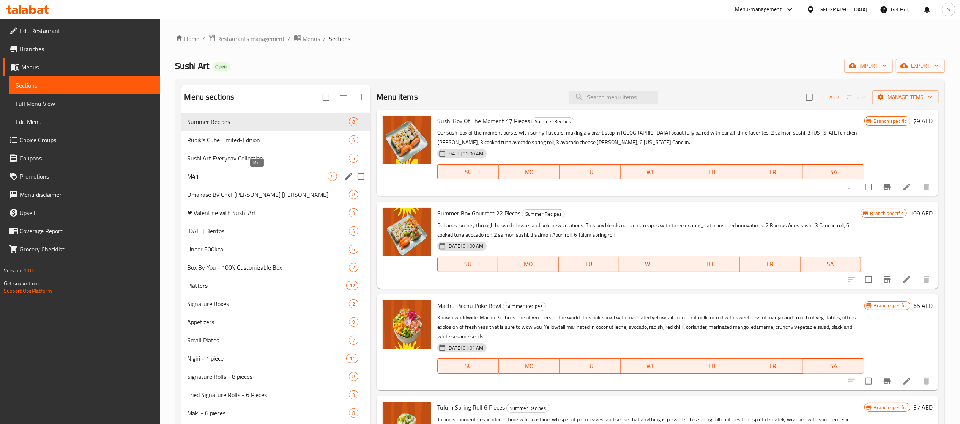
drag, startPoint x: 207, startPoint y: 177, endPoint x: 971, endPoint y: 182, distance: 764.0
click at [207, 177] on span "M41" at bounding box center [257, 176] width 140 height 9
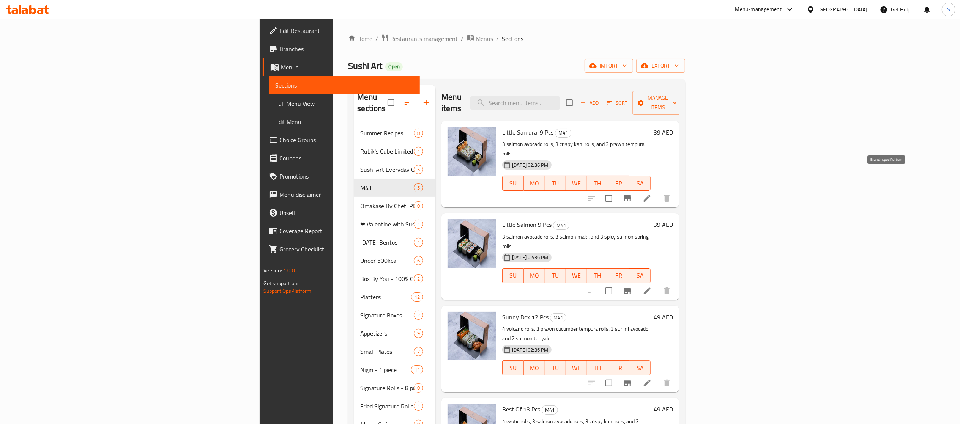
click at [631, 195] on icon "Branch-specific-item" at bounding box center [627, 198] width 7 height 6
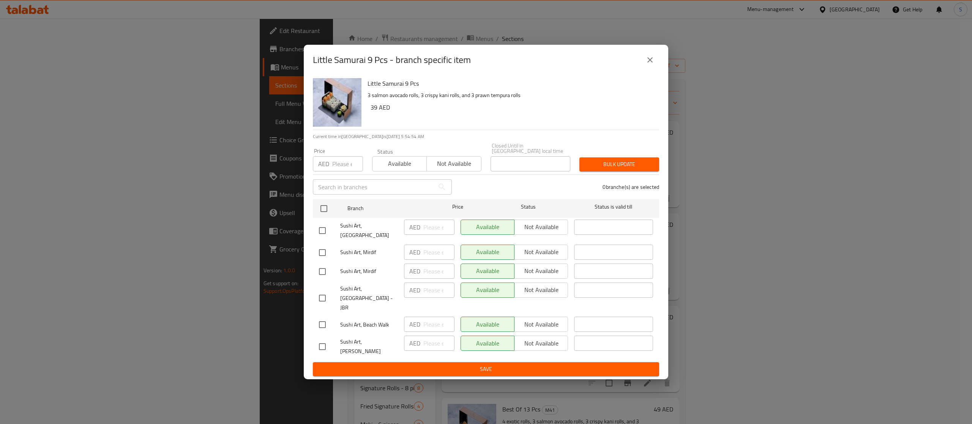
click at [639, 65] on icon "close" at bounding box center [649, 59] width 9 height 9
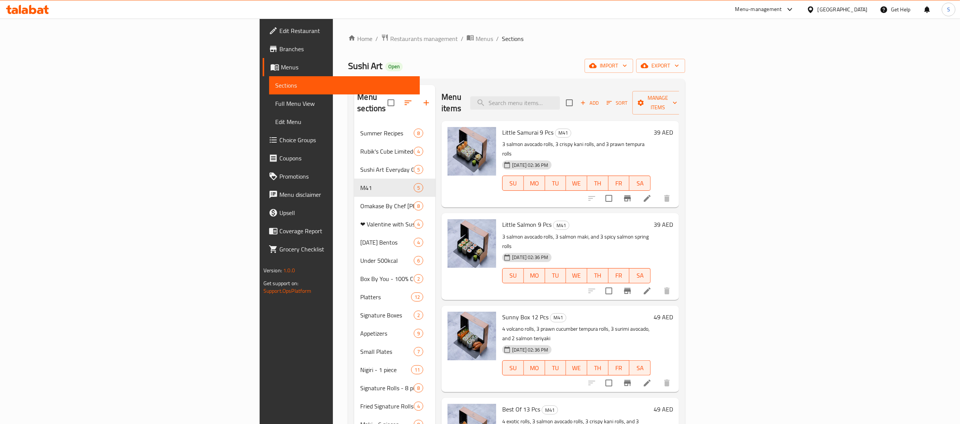
click at [631, 283] on icon "Branch-specific-item" at bounding box center [627, 291] width 7 height 6
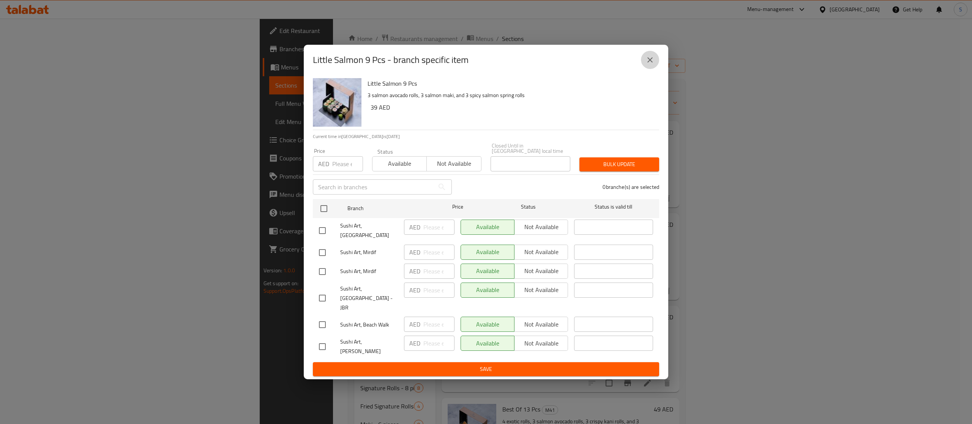
click at [639, 65] on icon "close" at bounding box center [649, 59] width 9 height 9
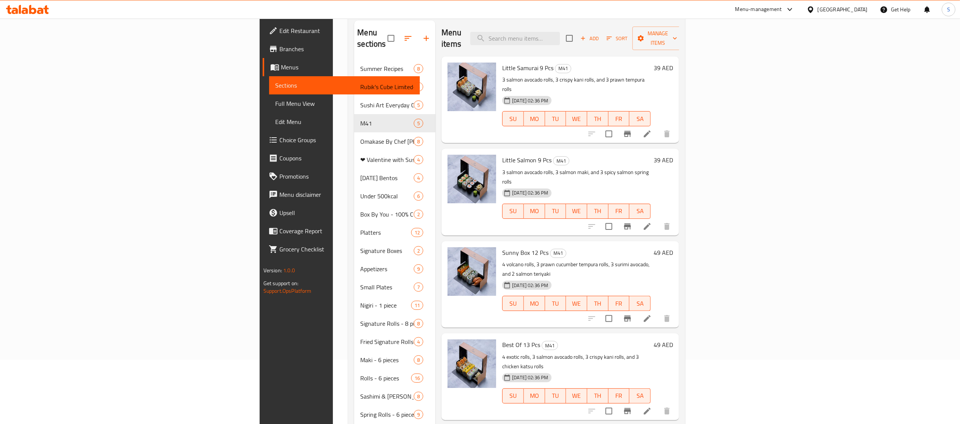
scroll to position [76, 0]
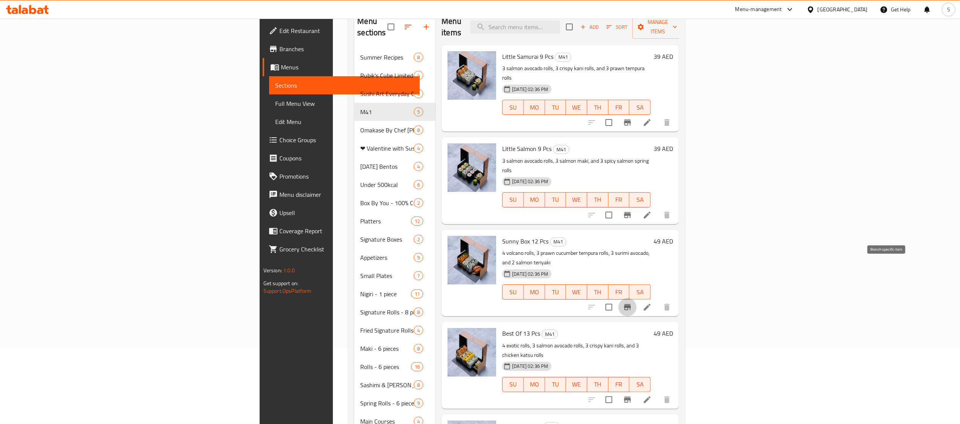
click at [631, 283] on icon "Branch-specific-item" at bounding box center [627, 307] width 7 height 6
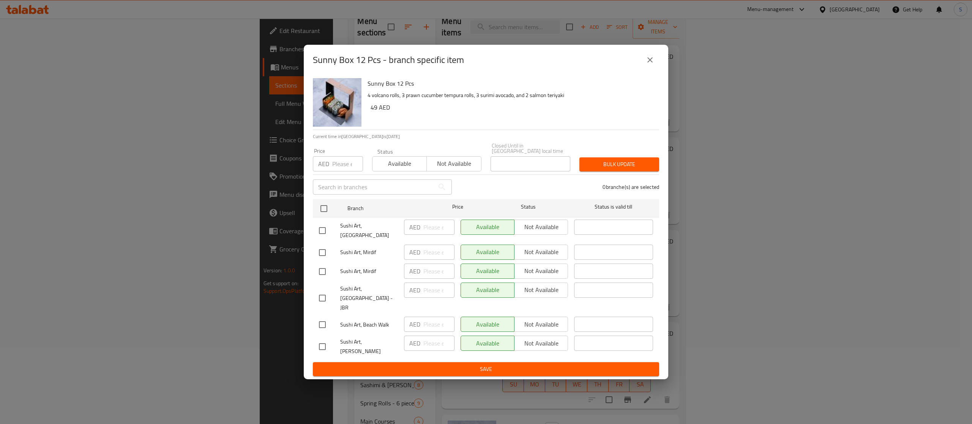
click at [639, 62] on button "close" at bounding box center [650, 60] width 18 height 18
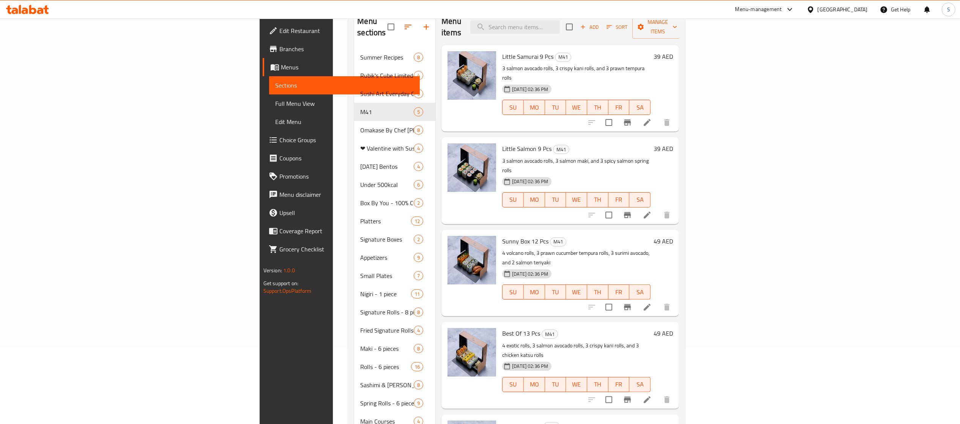
click at [636, 283] on button "Branch-specific-item" at bounding box center [627, 400] width 18 height 18
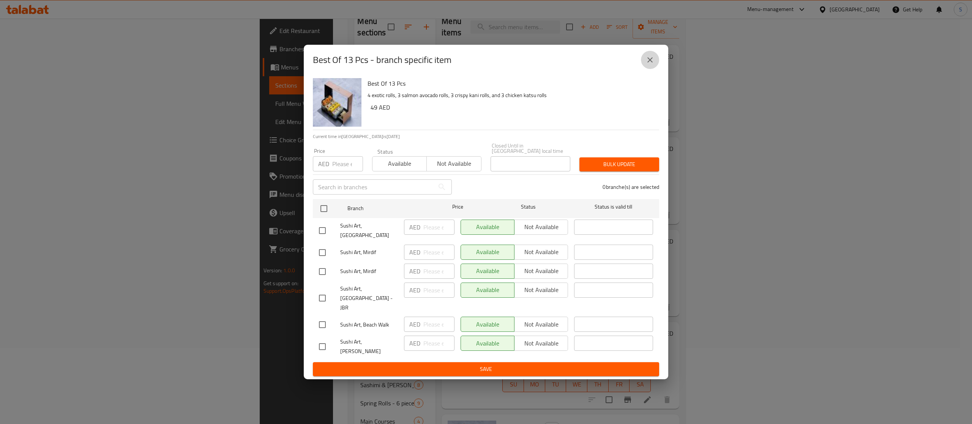
click at [639, 65] on icon "close" at bounding box center [649, 59] width 9 height 9
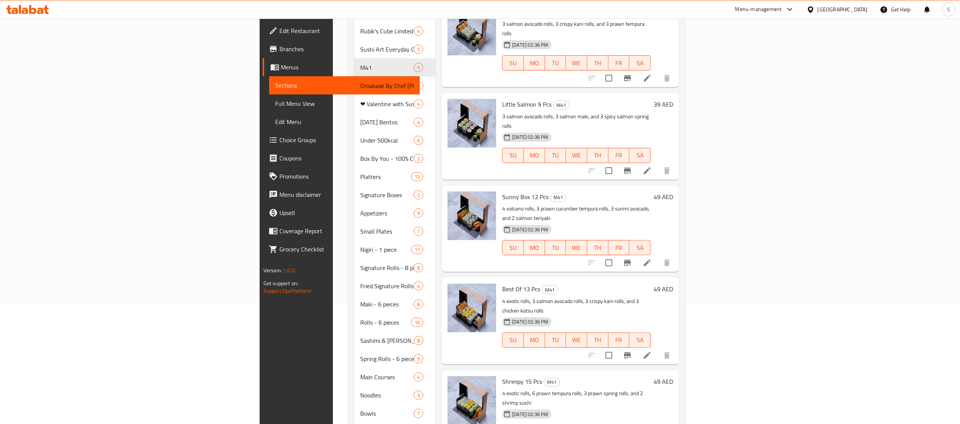
scroll to position [152, 0]
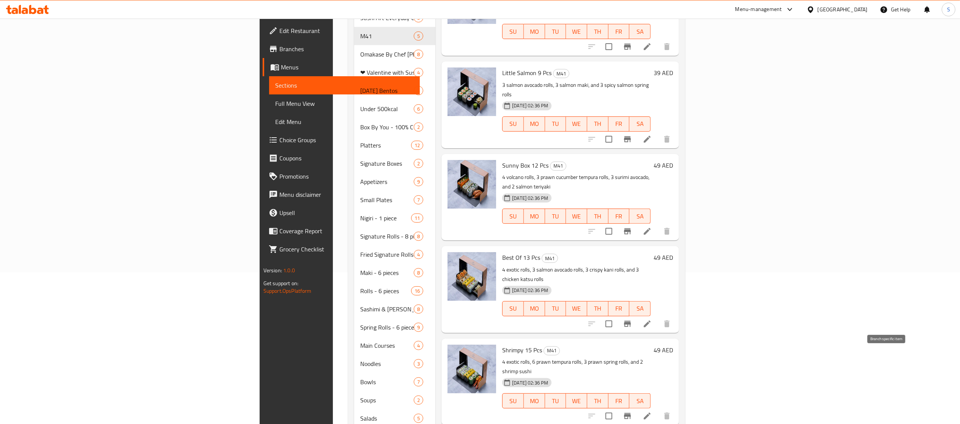
click at [632, 283] on icon "Branch-specific-item" at bounding box center [627, 416] width 9 height 9
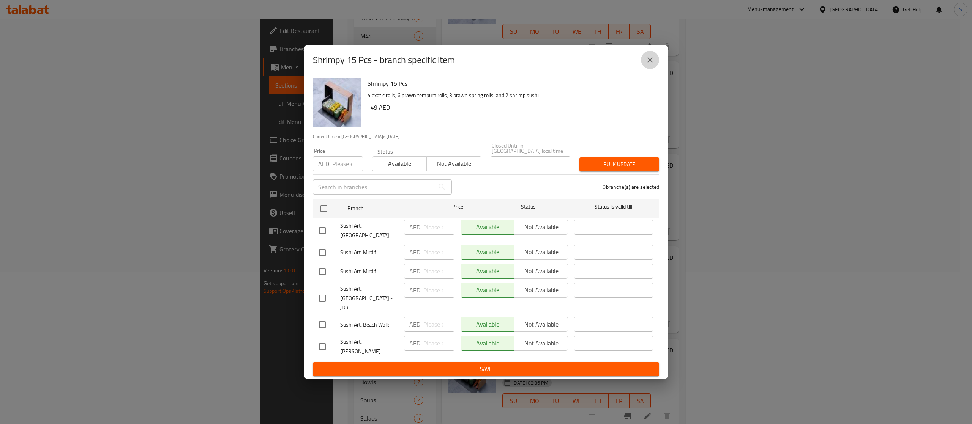
click at [639, 65] on icon "close" at bounding box center [649, 59] width 9 height 9
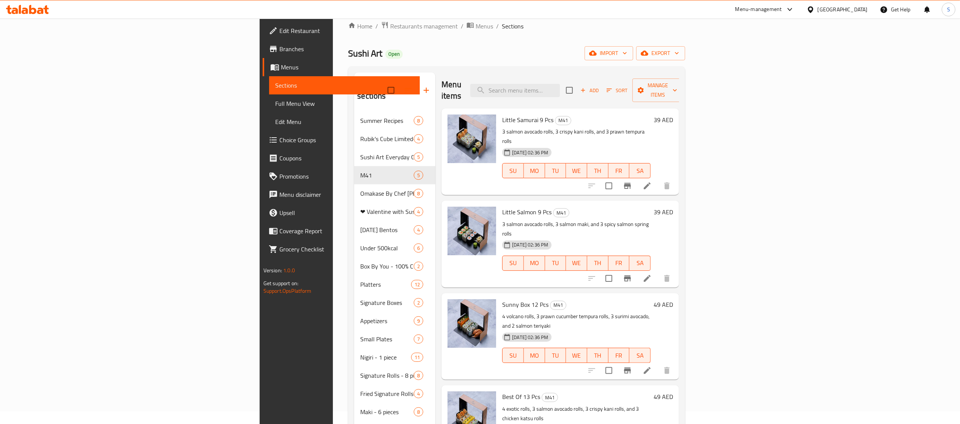
scroll to position [0, 0]
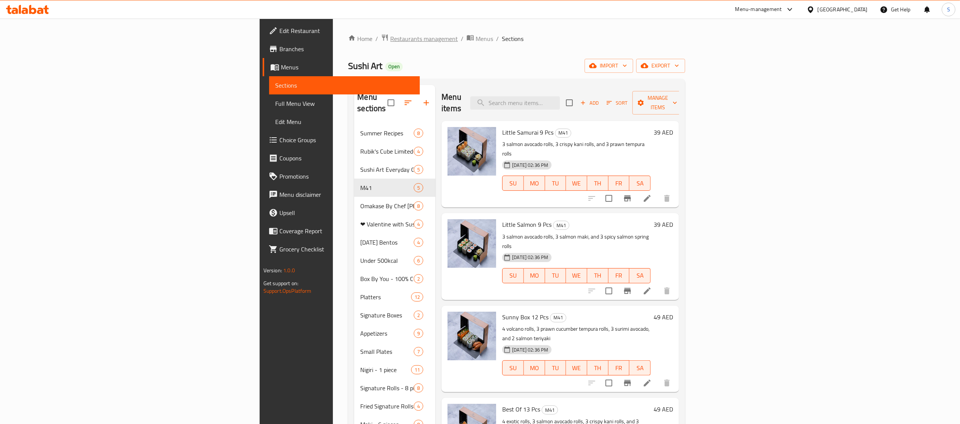
click at [390, 39] on span "Restaurants management" at bounding box center [424, 38] width 68 height 9
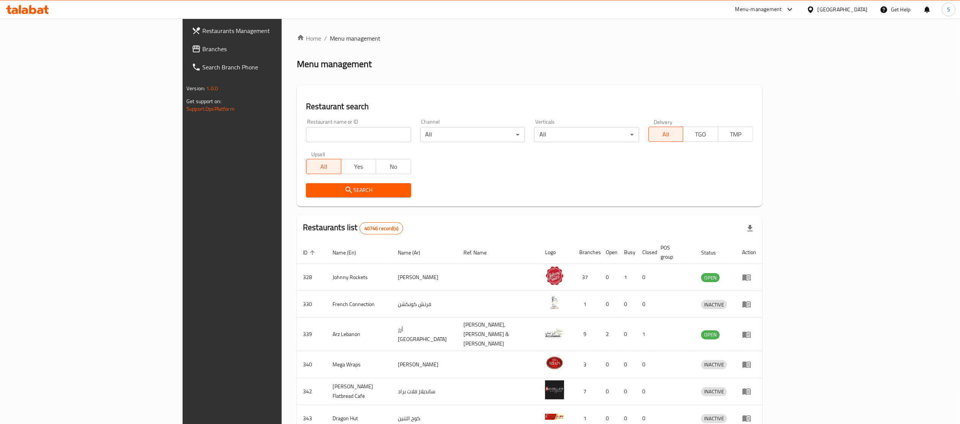
click at [345, 129] on input "search" at bounding box center [358, 134] width 105 height 15
paste input "10801"
type input "10801"
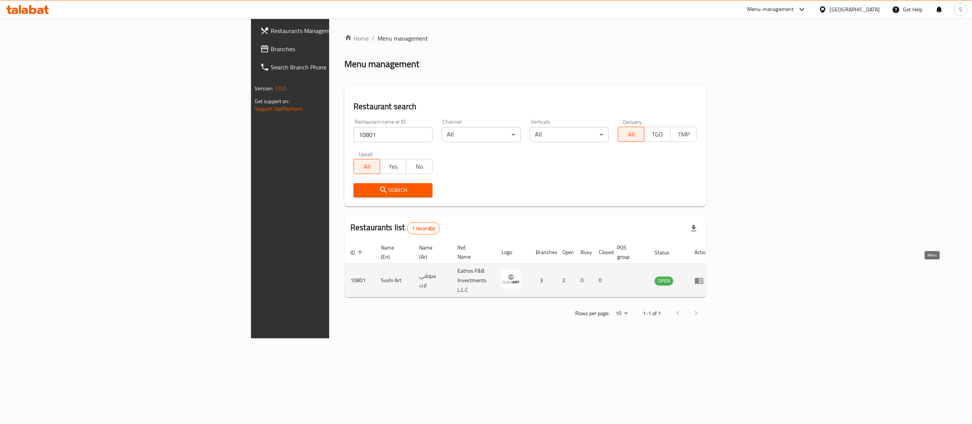
click at [639, 276] on link "enhanced table" at bounding box center [701, 280] width 14 height 9
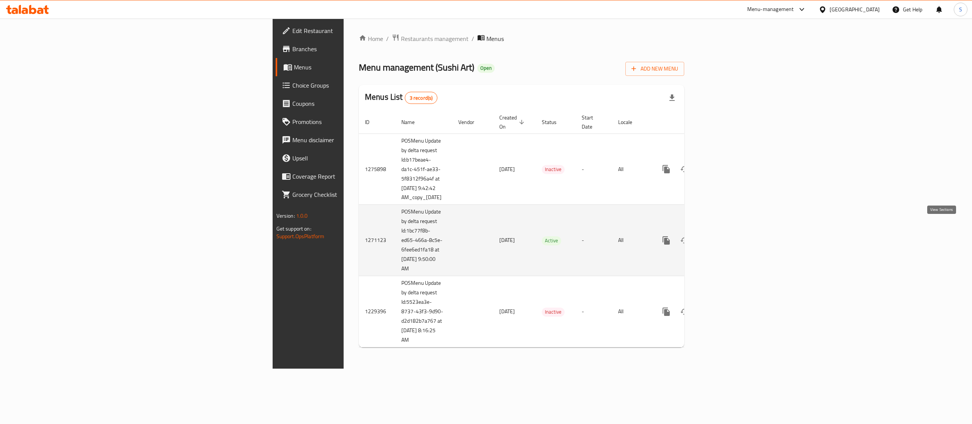
click at [639, 236] on icon "enhanced table" at bounding box center [720, 240] width 9 height 9
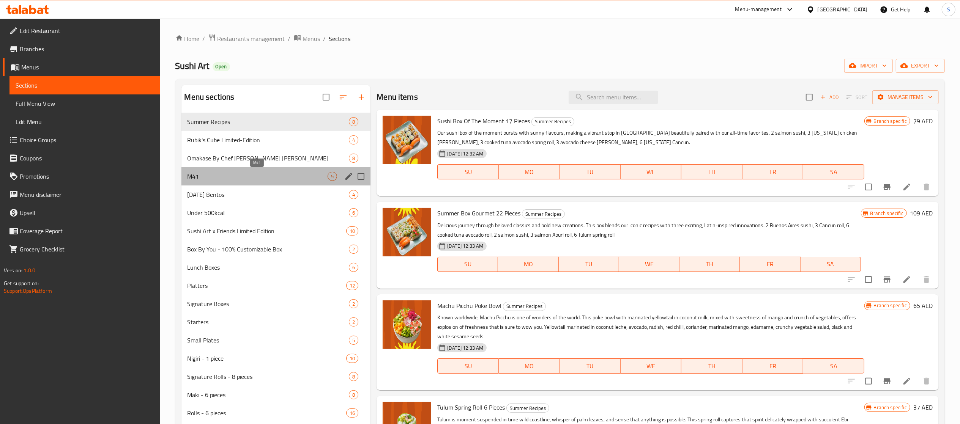
click at [190, 178] on span "M41" at bounding box center [257, 176] width 140 height 9
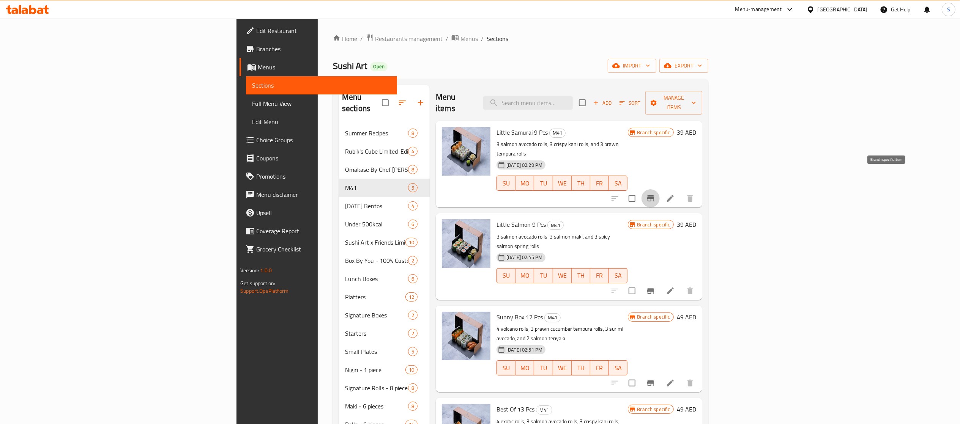
click at [639, 194] on icon "Branch-specific-item" at bounding box center [650, 198] width 9 height 9
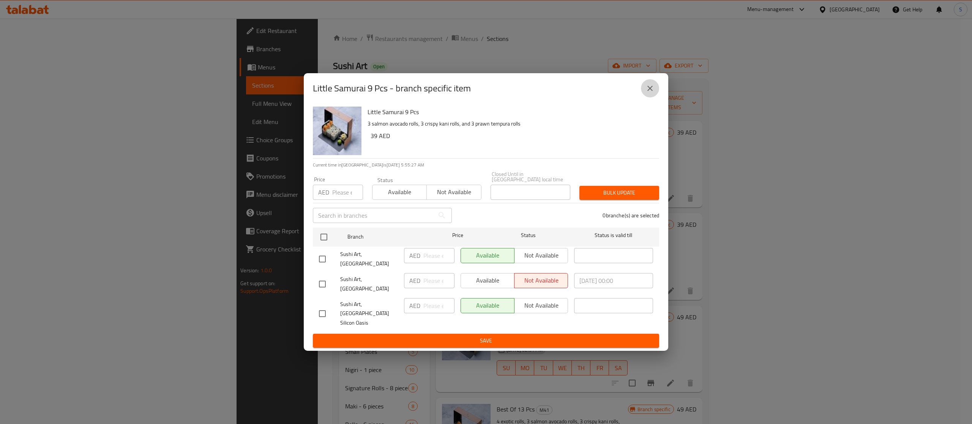
click at [639, 91] on icon "close" at bounding box center [649, 88] width 5 height 5
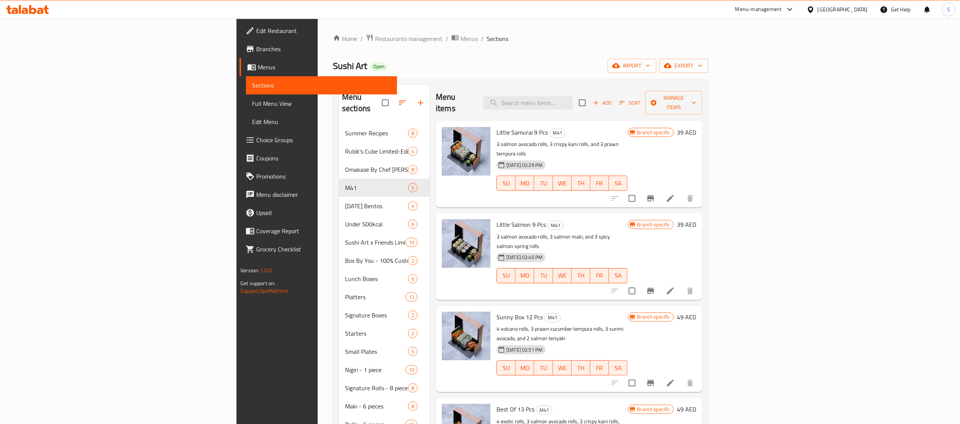
click at [639, 283] on icon "Branch-specific-item" at bounding box center [650, 291] width 9 height 9
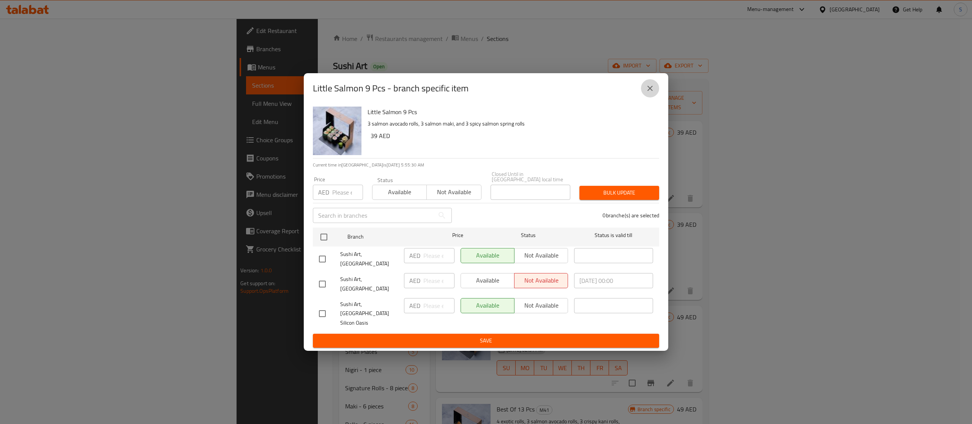
click at [639, 98] on button "close" at bounding box center [650, 88] width 18 height 18
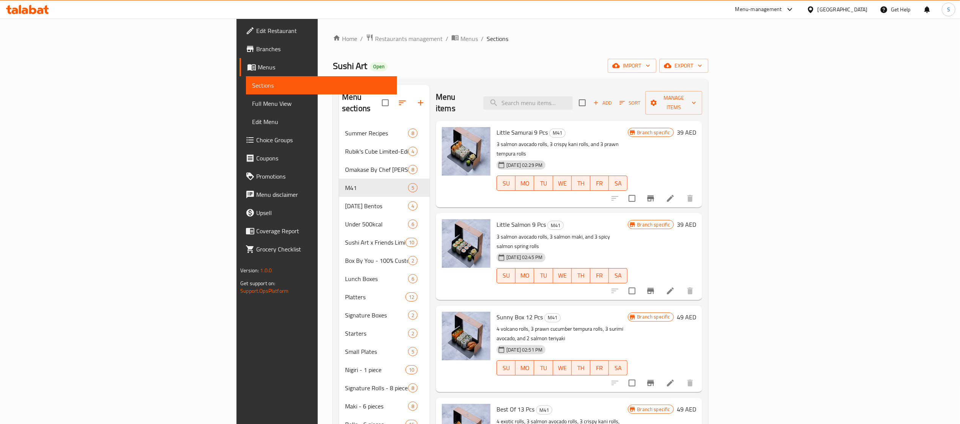
click at [639, 283] on icon "Branch-specific-item" at bounding box center [650, 383] width 9 height 9
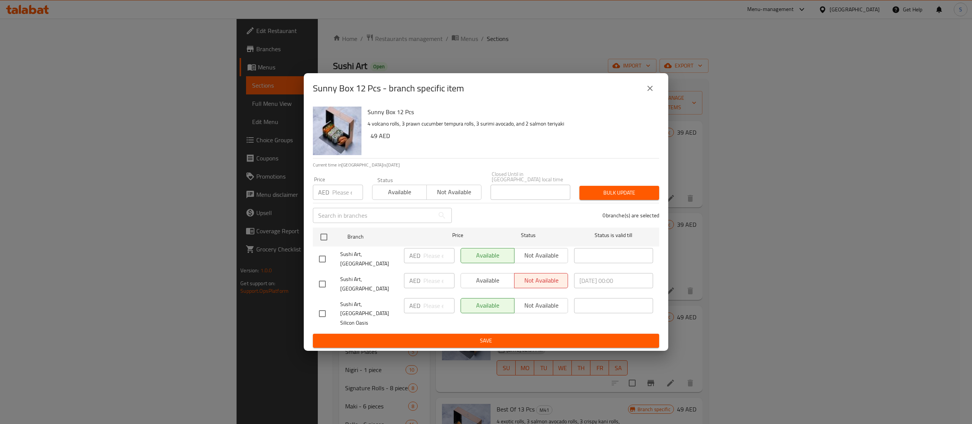
click at [639, 92] on button "close" at bounding box center [650, 88] width 18 height 18
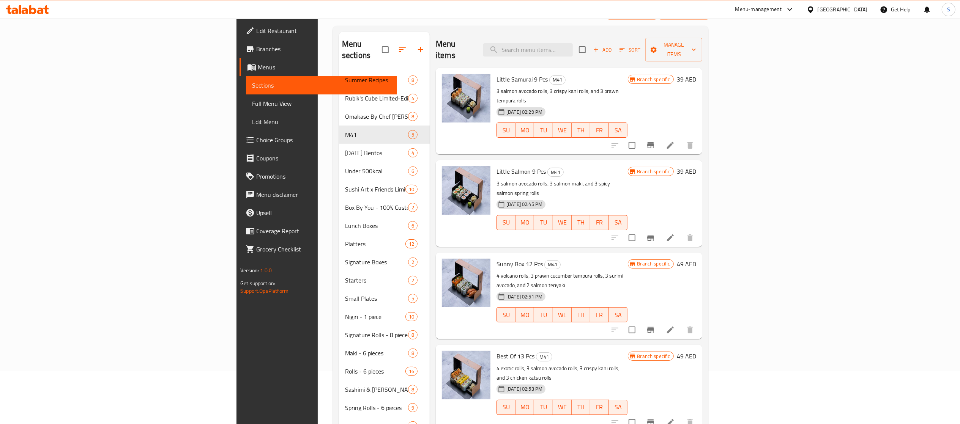
scroll to position [76, 0]
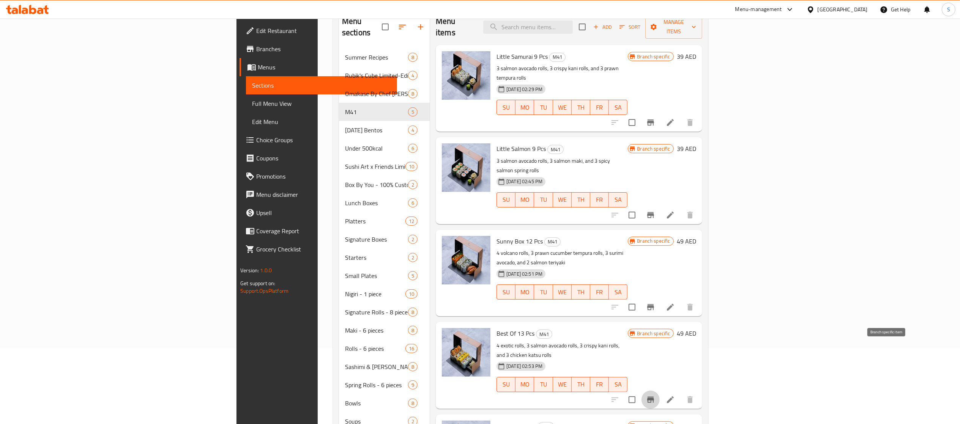
click at [639, 283] on icon "Branch-specific-item" at bounding box center [650, 400] width 7 height 6
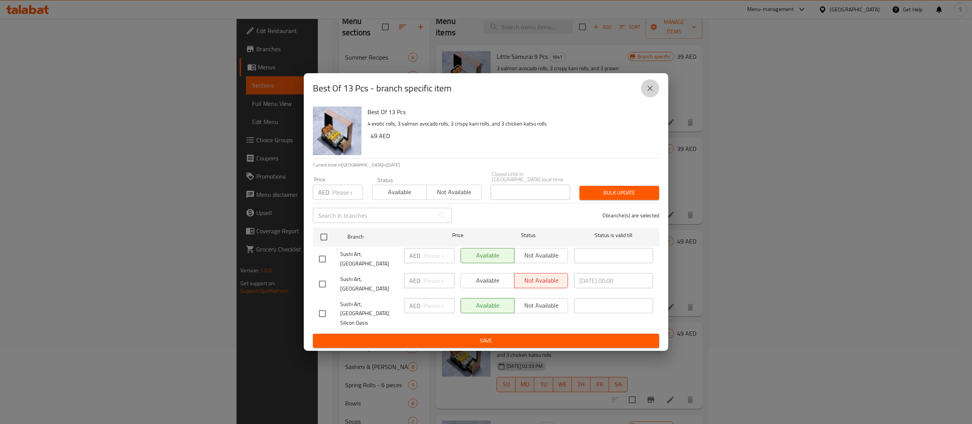
click at [639, 93] on icon "close" at bounding box center [649, 88] width 9 height 9
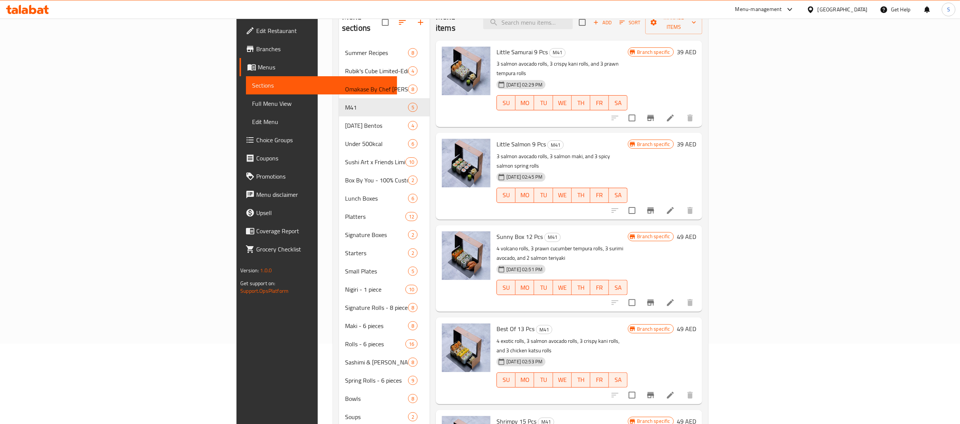
scroll to position [152, 0]
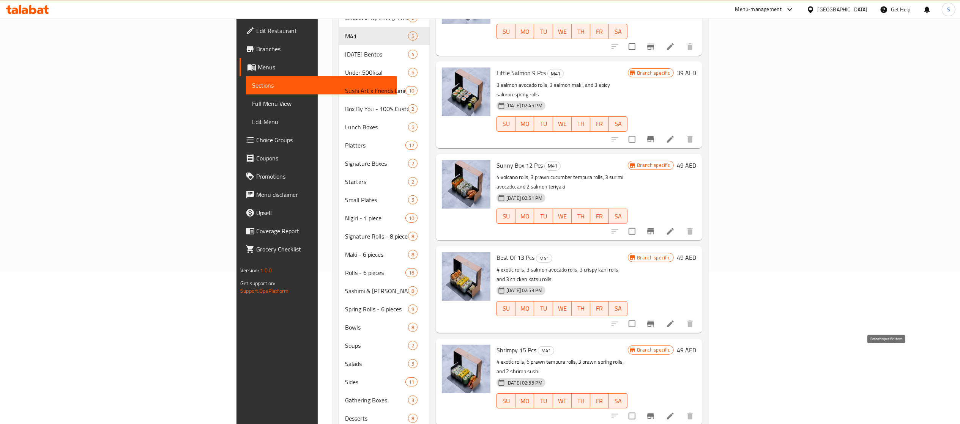
click at [639, 283] on icon "Branch-specific-item" at bounding box center [650, 416] width 7 height 6
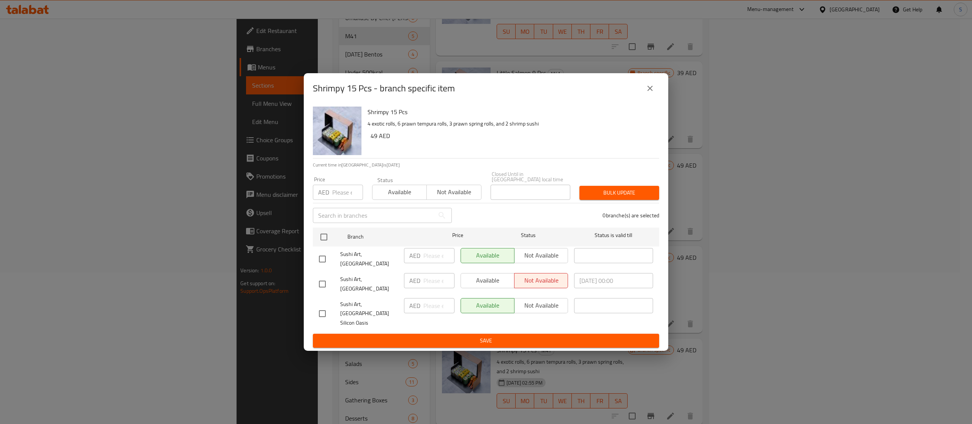
click at [639, 91] on icon "close" at bounding box center [649, 88] width 9 height 9
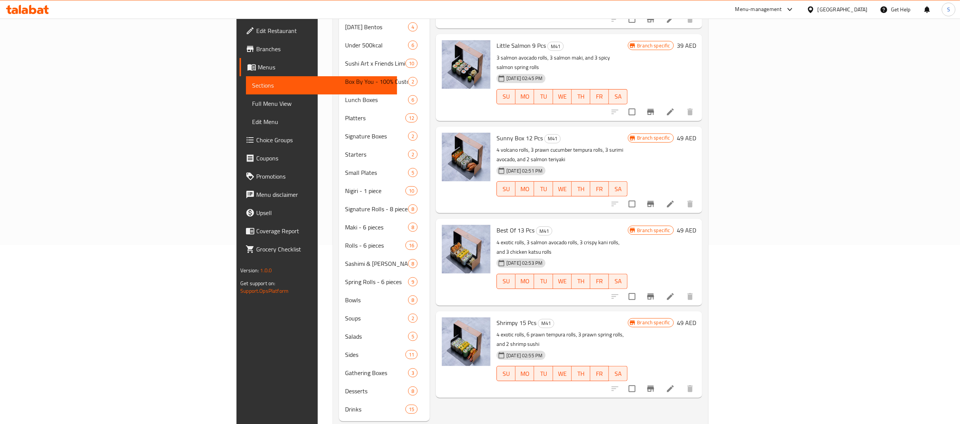
scroll to position [187, 0]
